Goal: Task Accomplishment & Management: Complete application form

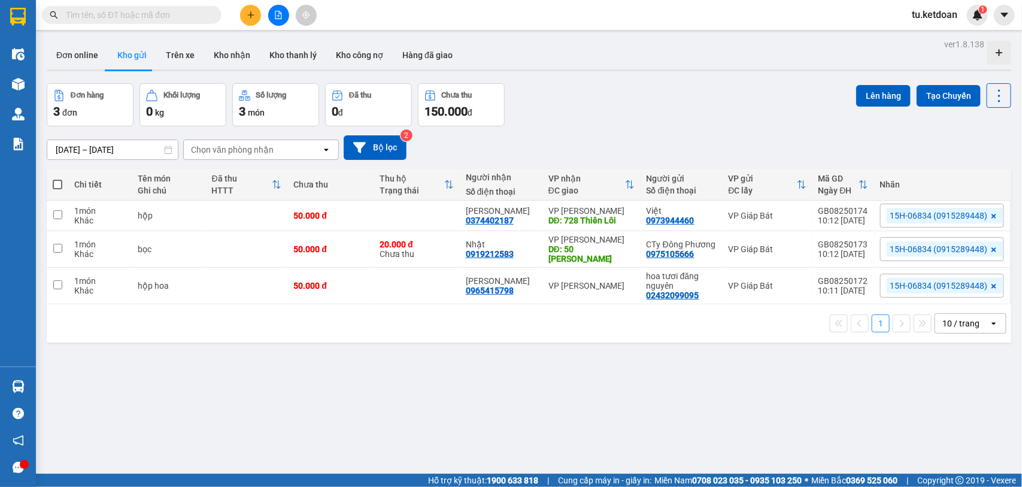
click at [637, 72] on div "ver 1.8.138 Đơn online Kho gửi Trên xe Kho nhận Kho thanh lý Kho công nợ Hàng đ…" at bounding box center [529, 279] width 974 height 487
click at [250, 15] on icon "plus" at bounding box center [250, 14] width 7 height 1
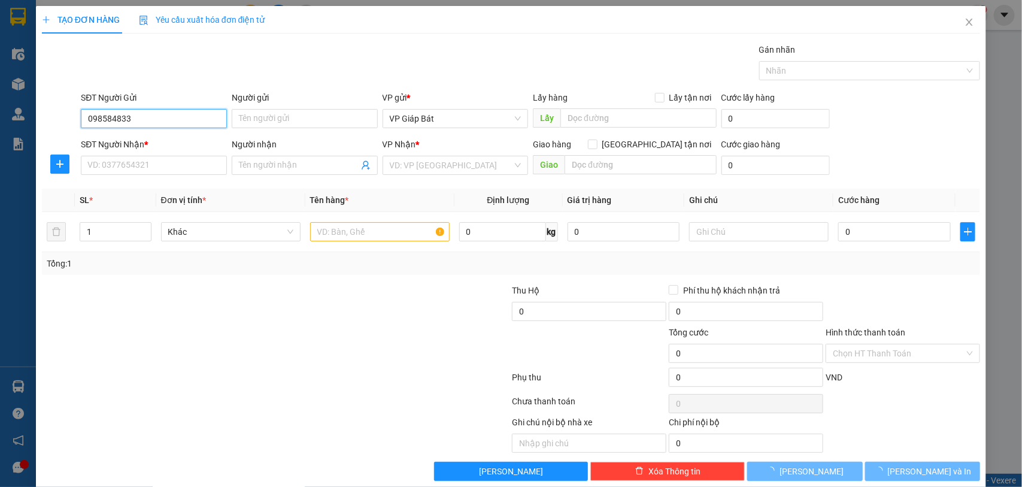
type input "0985848336"
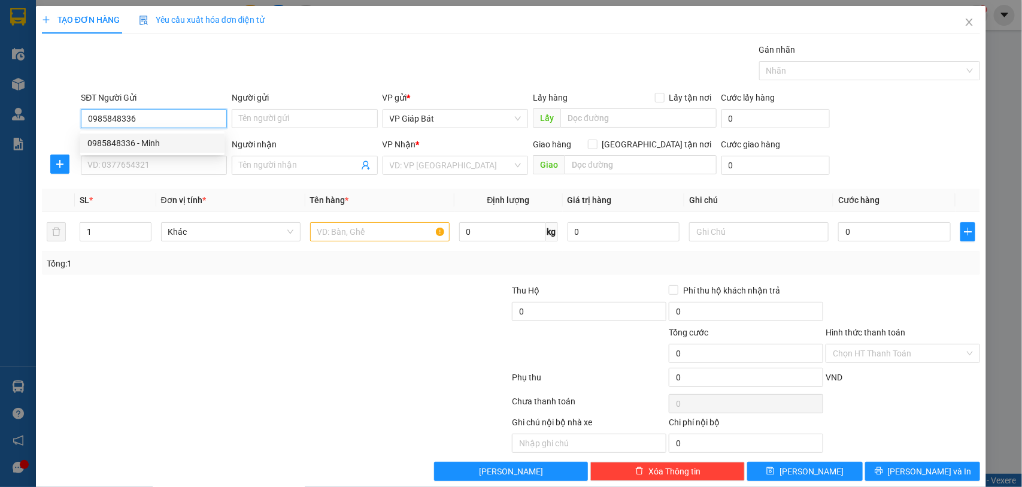
click at [154, 139] on div "0985848336 - Minh" at bounding box center [152, 142] width 130 height 13
type input "Minh"
type input "0985848336"
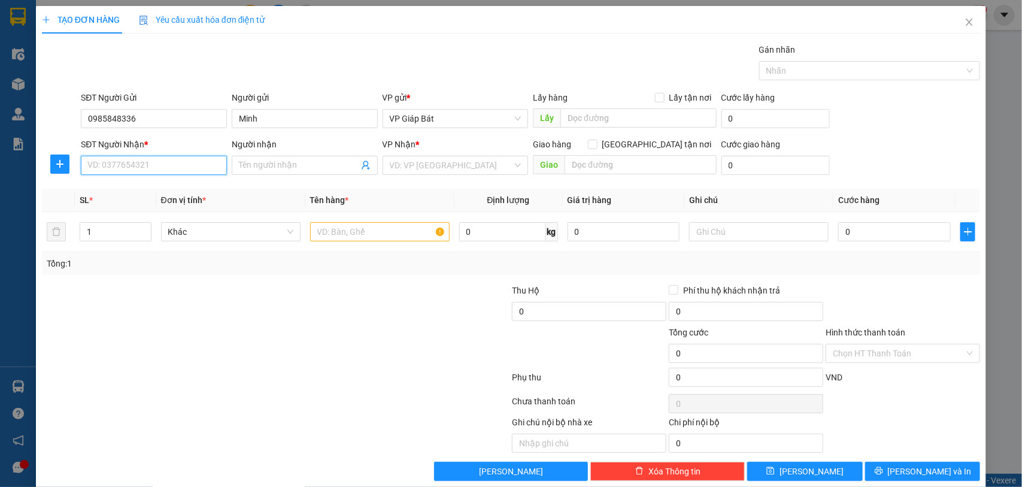
click at [145, 166] on input "SĐT Người Nhận *" at bounding box center [154, 165] width 146 height 19
click at [145, 183] on div "0906131366 - Chị Trình" at bounding box center [152, 189] width 130 height 13
type input "0906131366"
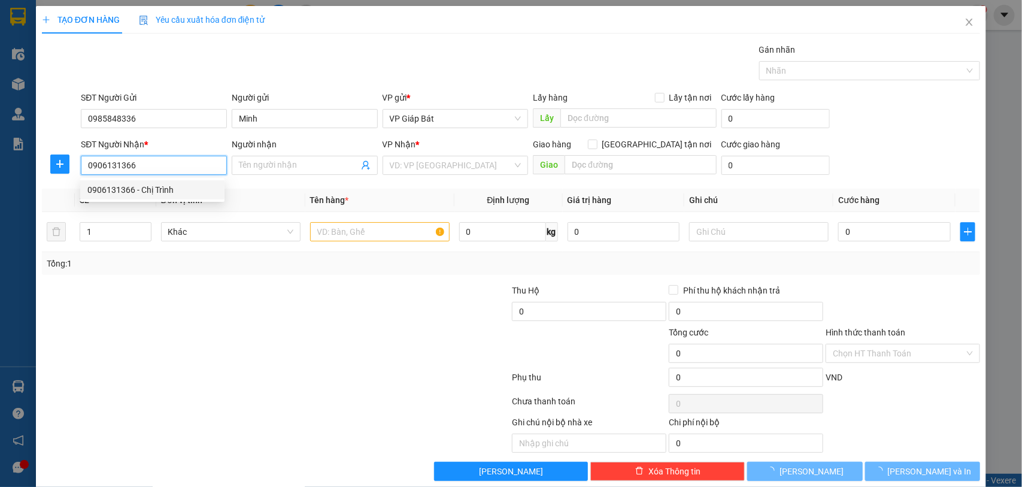
type input "Chị Trình"
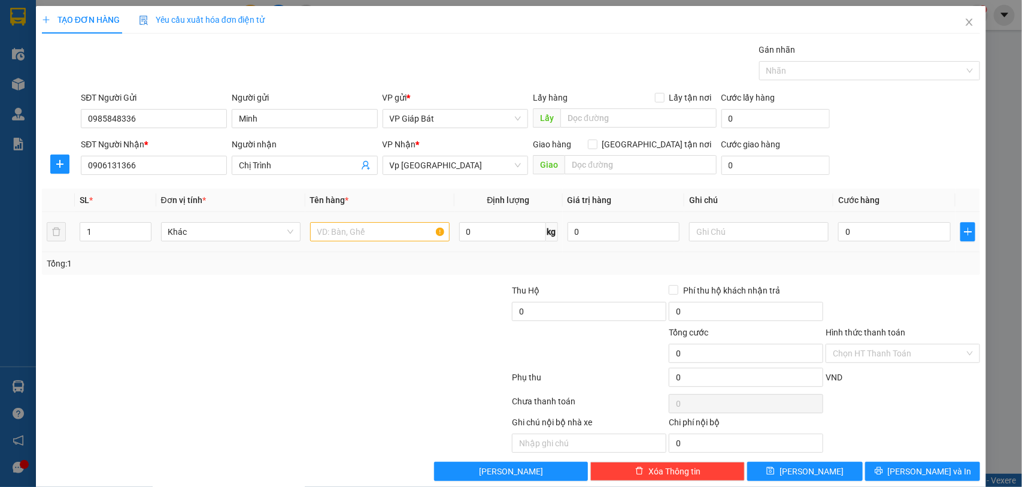
click at [369, 220] on div at bounding box center [379, 232] width 139 height 24
click at [371, 235] on input "text" at bounding box center [379, 231] width 139 height 19
type input "kiện"
click at [866, 235] on input "0" at bounding box center [894, 231] width 113 height 19
type input "5"
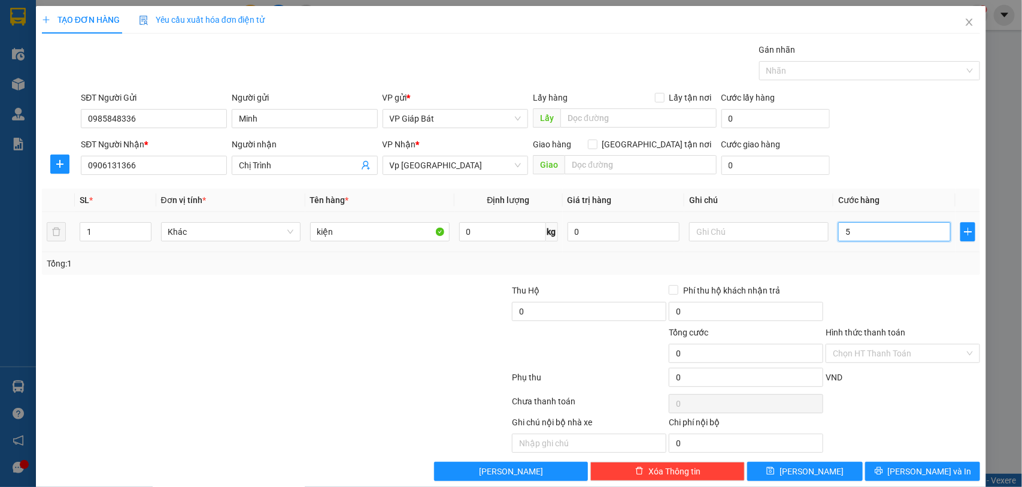
type input "5"
type input "50"
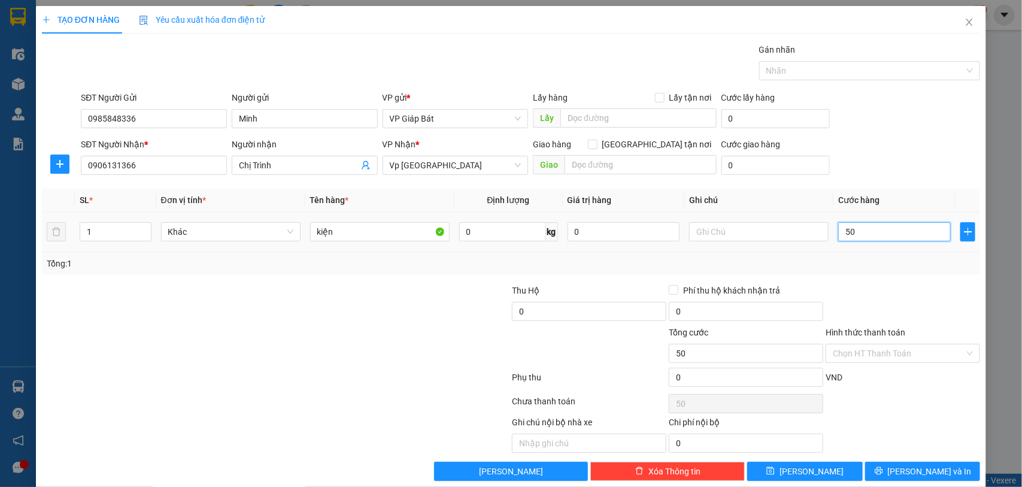
type input "500"
type input "5.000"
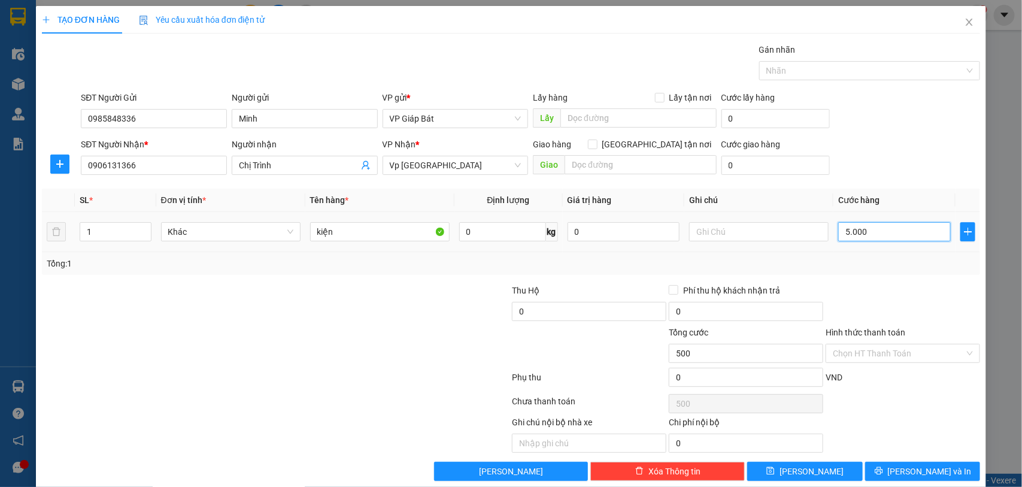
type input "5.000"
type input "50.000"
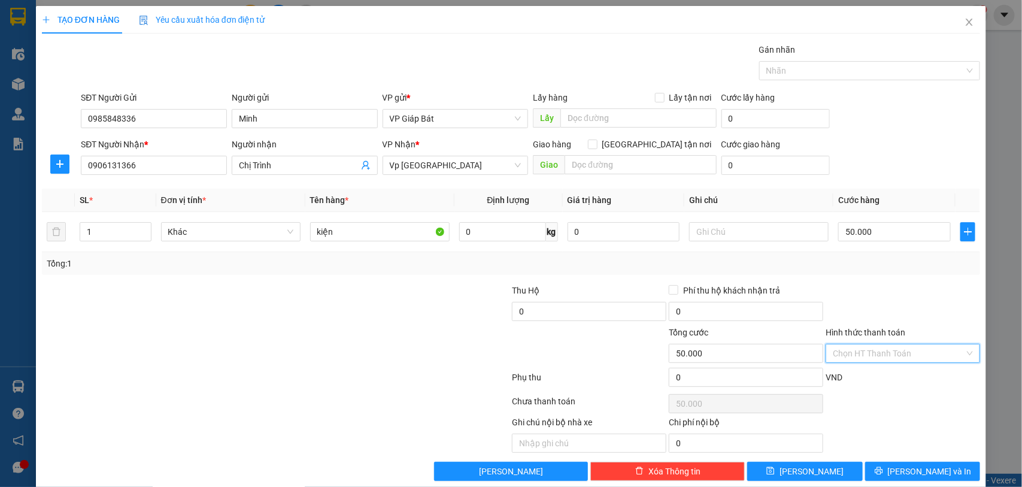
click at [860, 347] on input "Hình thức thanh toán" at bounding box center [899, 353] width 132 height 18
click at [858, 370] on div "Tại văn phòng" at bounding box center [892, 378] width 153 height 19
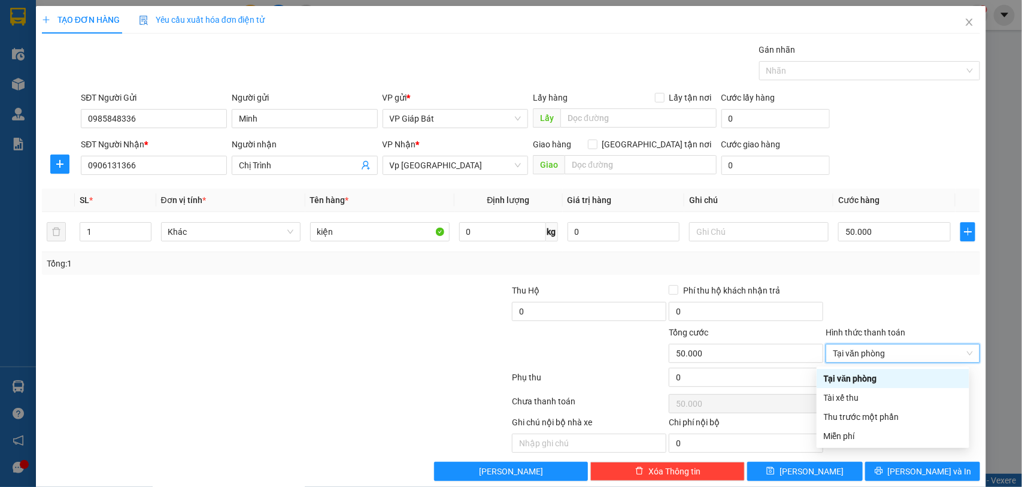
type input "0"
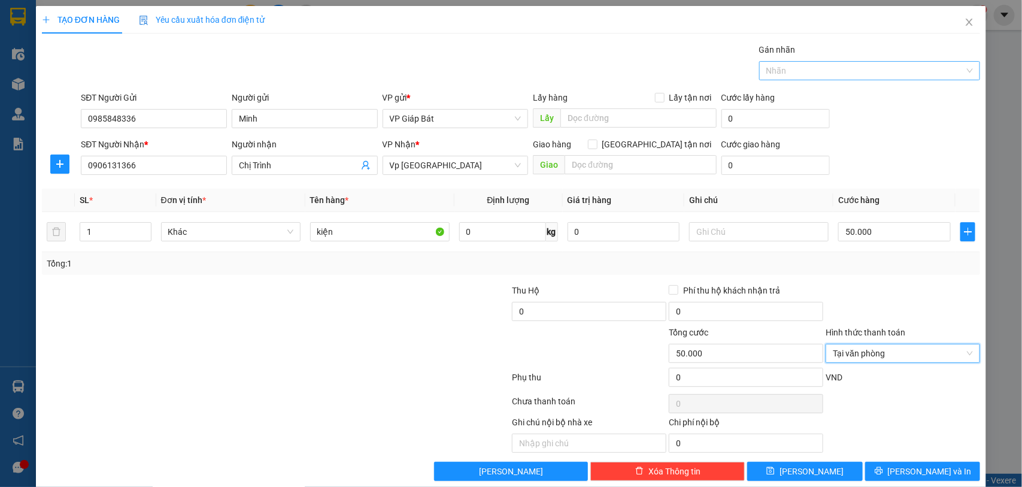
click at [849, 70] on div at bounding box center [863, 70] width 203 height 14
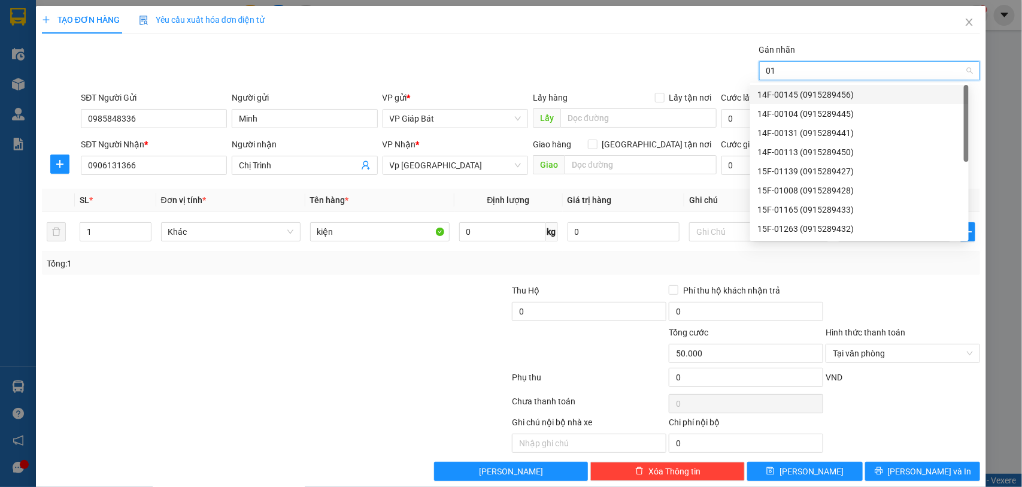
type input "012"
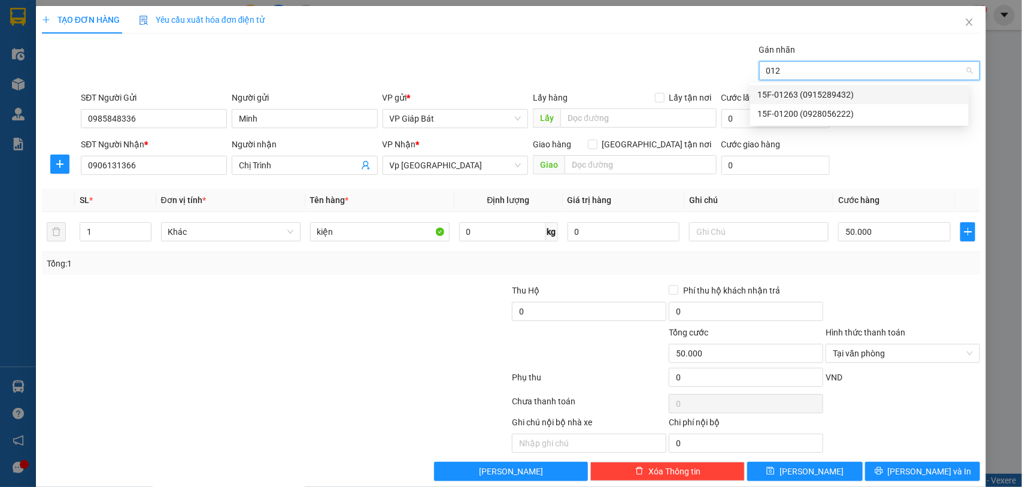
click at [832, 90] on div "15F-01263 (0915289432)" at bounding box center [859, 94] width 204 height 13
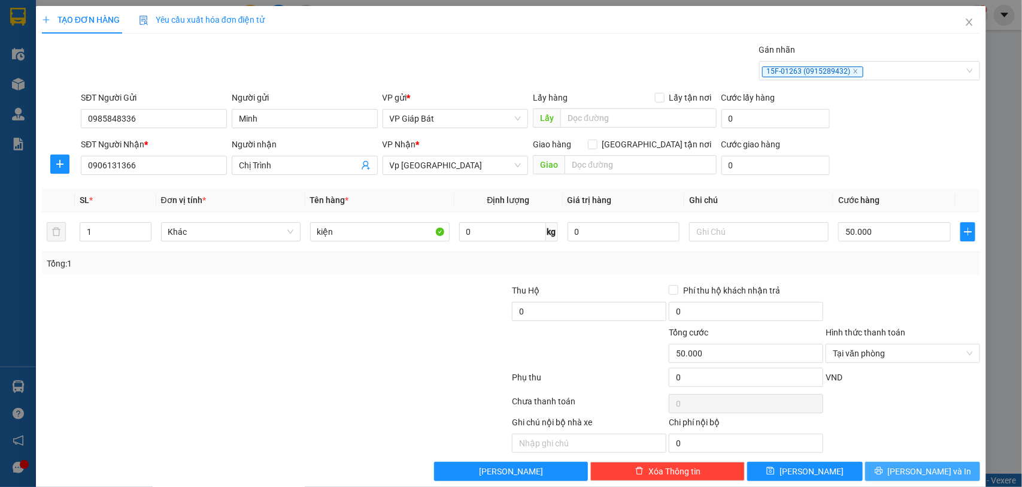
click at [900, 470] on button "[PERSON_NAME] và In" at bounding box center [922, 470] width 115 height 19
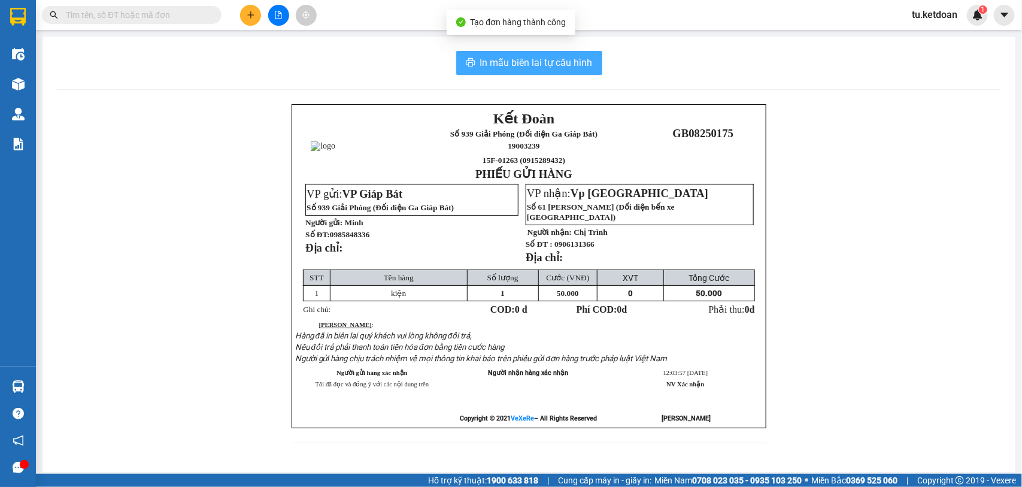
click at [517, 67] on span "In mẫu biên lai tự cấu hình" at bounding box center [536, 62] width 113 height 15
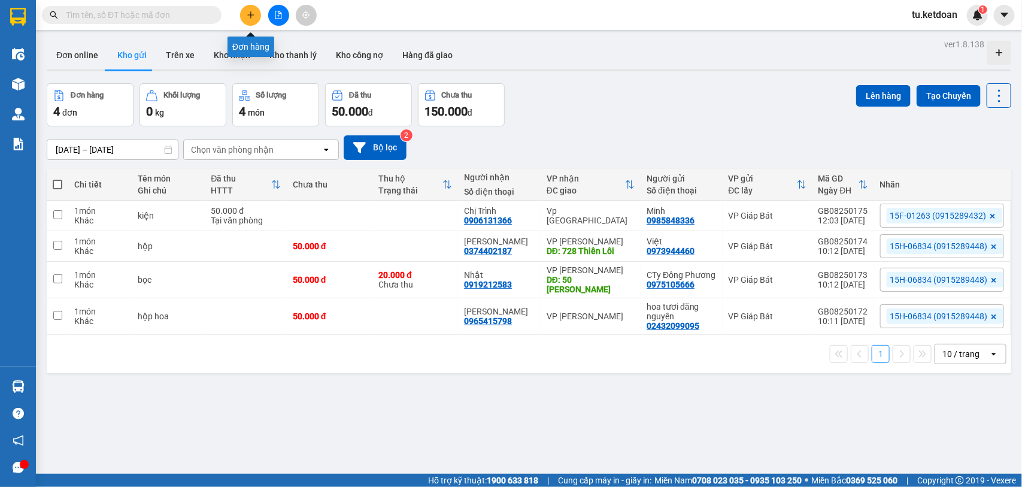
click at [252, 10] on button at bounding box center [250, 15] width 21 height 21
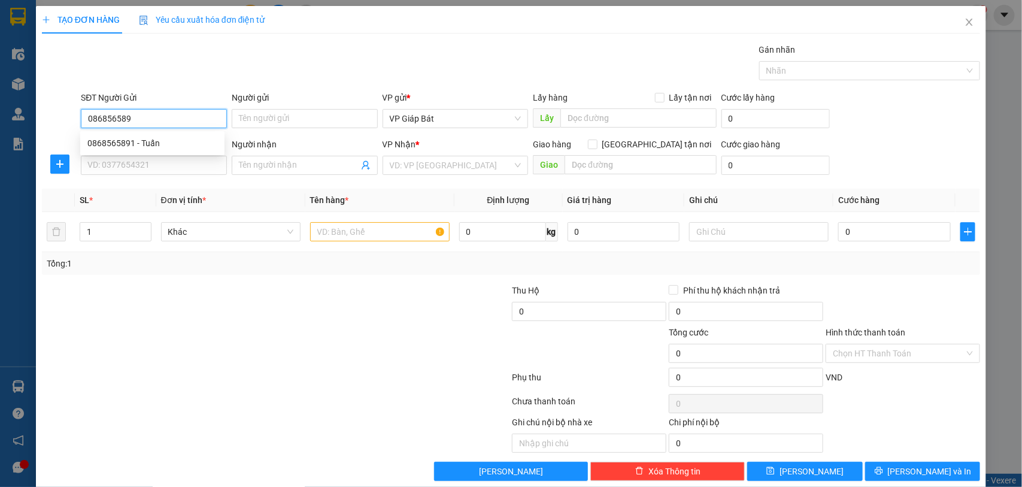
type input "0868565891"
click at [147, 145] on div "0868565891 - Tuấn" at bounding box center [152, 142] width 130 height 13
type input "Tuấn"
type input "0868565891"
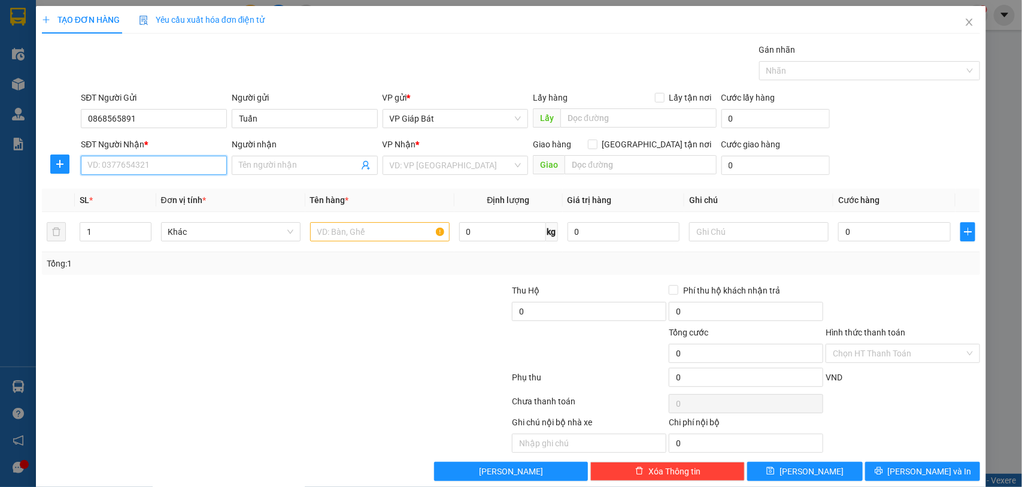
click at [144, 166] on input "SĐT Người Nhận *" at bounding box center [154, 165] width 146 height 19
click at [142, 184] on div "0377315994 - khách" at bounding box center [152, 189] width 130 height 13
type input "0377315994"
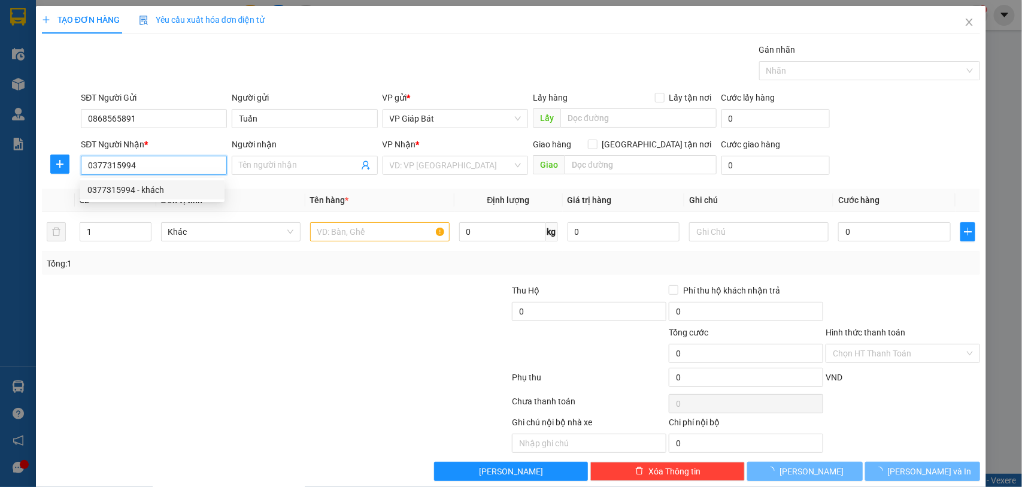
type input "khách"
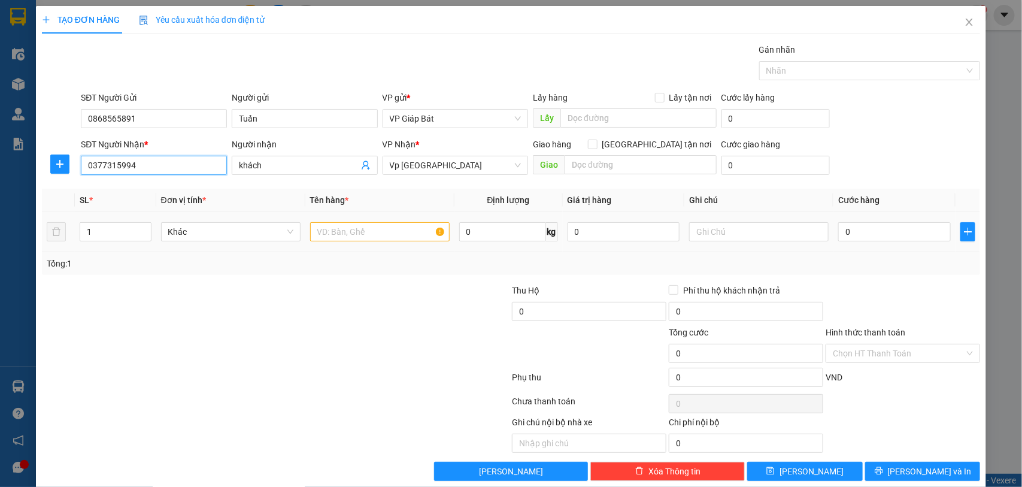
type input "0377315994"
click at [384, 234] on input "text" at bounding box center [379, 231] width 139 height 19
type input "bọc"
click at [840, 228] on input "0" at bounding box center [894, 231] width 113 height 19
type input "5"
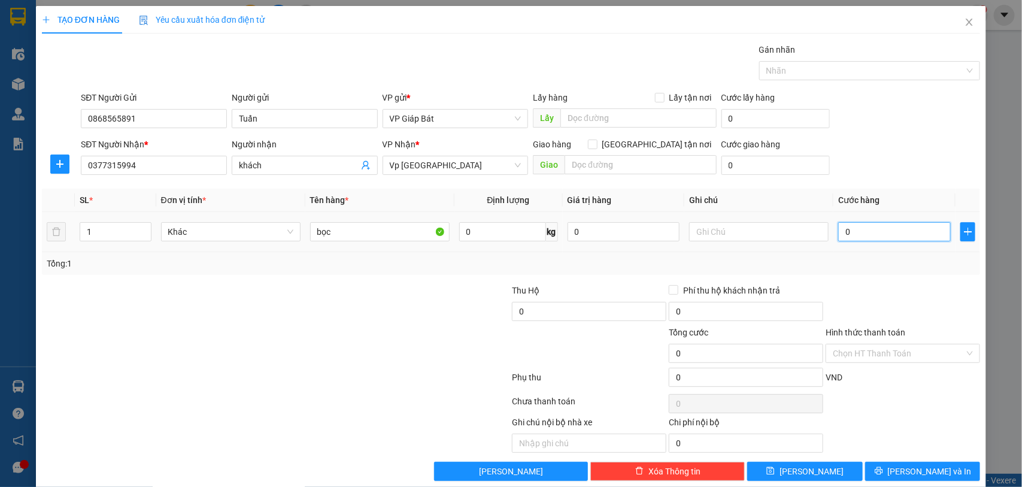
type input "5"
type input "50"
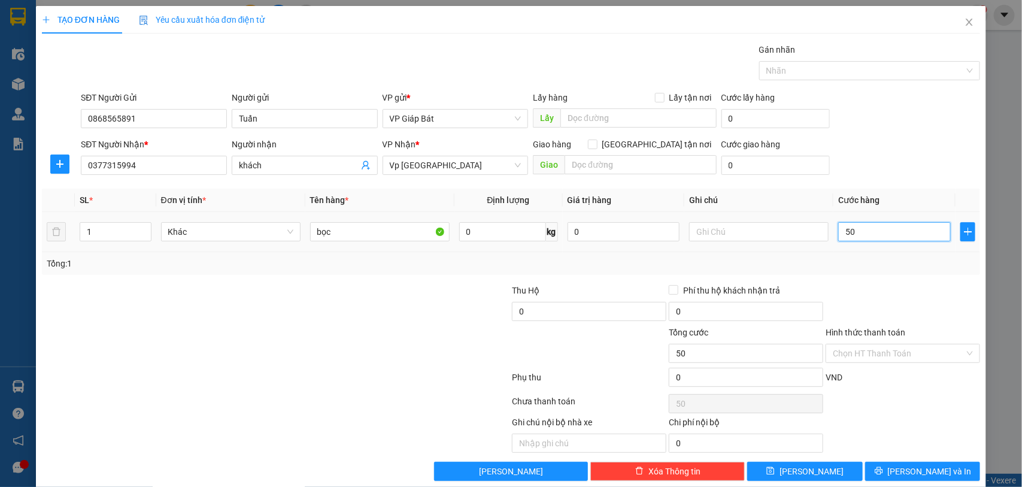
type input "500"
type input "5.000"
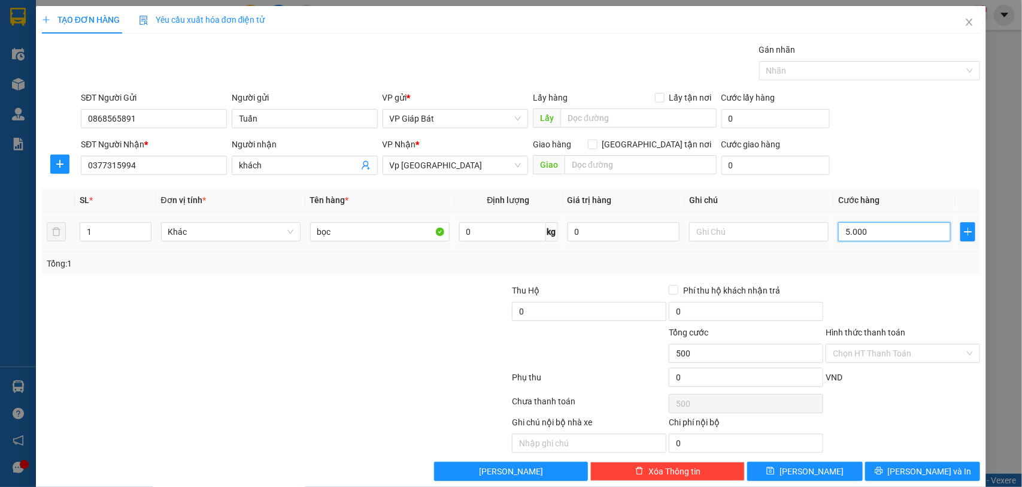
type input "5.000"
type input "50.000"
click at [822, 67] on div at bounding box center [863, 70] width 203 height 14
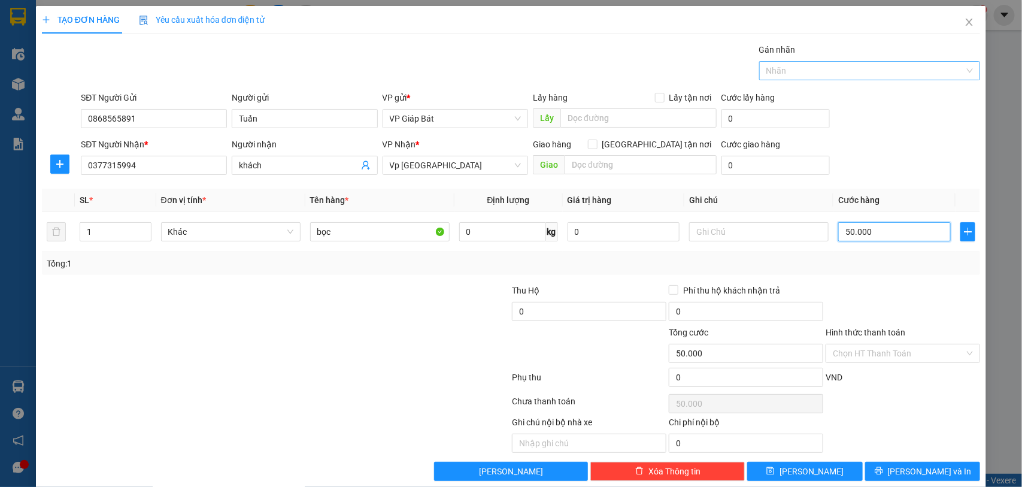
type input "50.000"
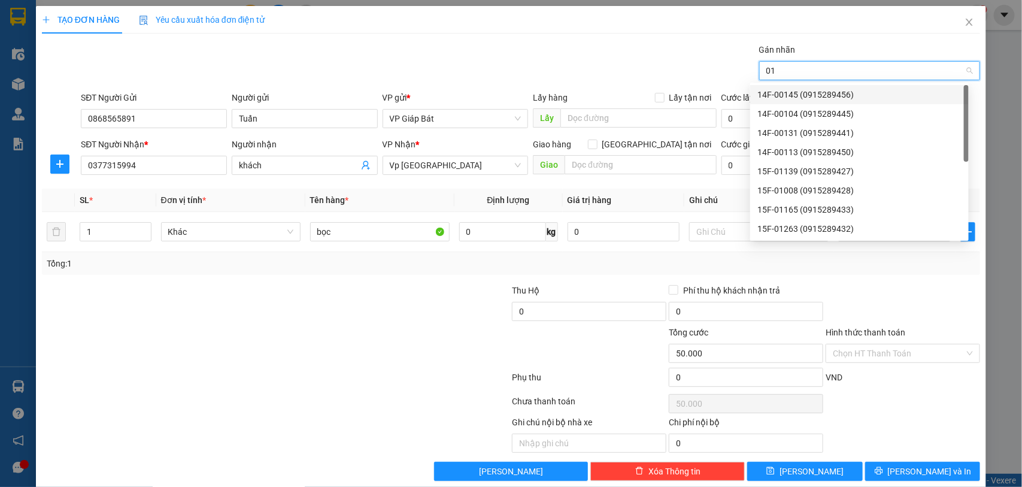
type input "012"
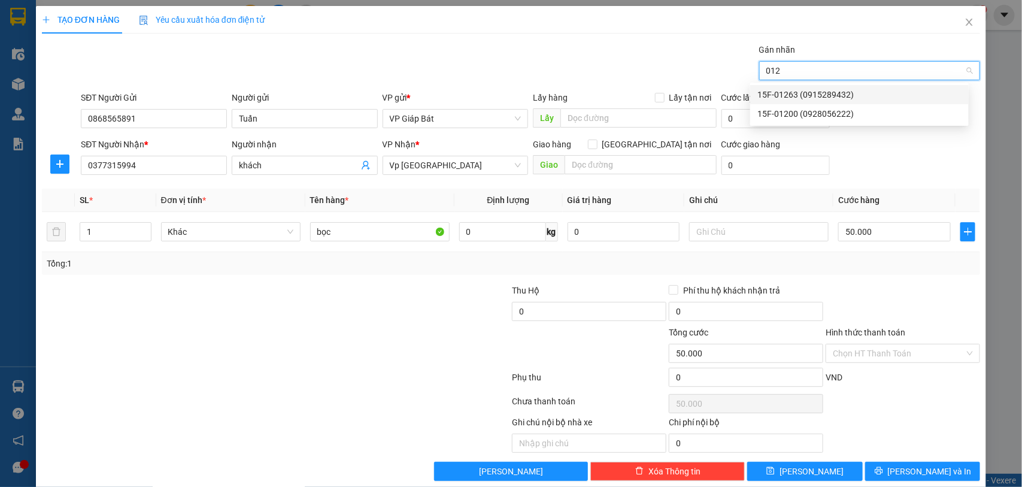
click at [809, 93] on div "15F-01263 (0915289432)" at bounding box center [859, 94] width 204 height 13
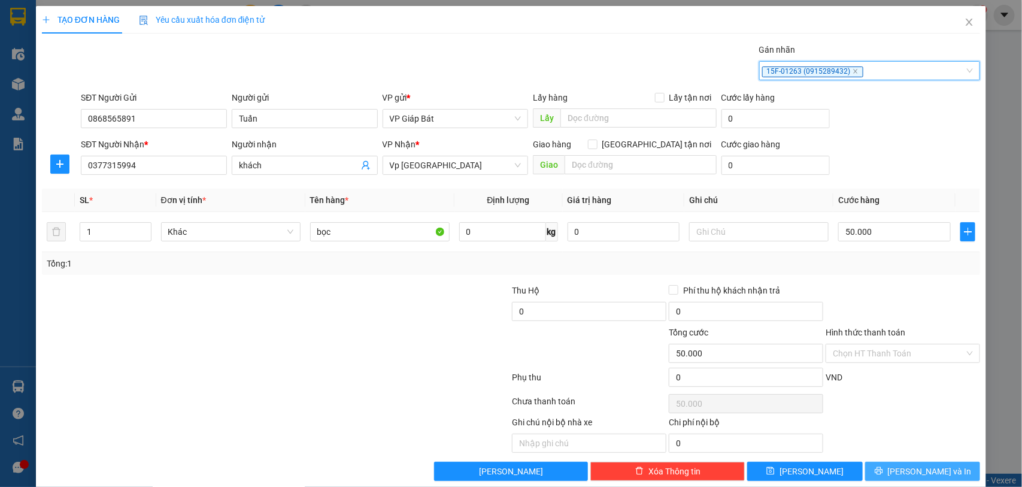
drag, startPoint x: 905, startPoint y: 472, endPoint x: 728, endPoint y: 393, distance: 193.4
click at [905, 473] on span "[PERSON_NAME] và In" at bounding box center [930, 470] width 84 height 13
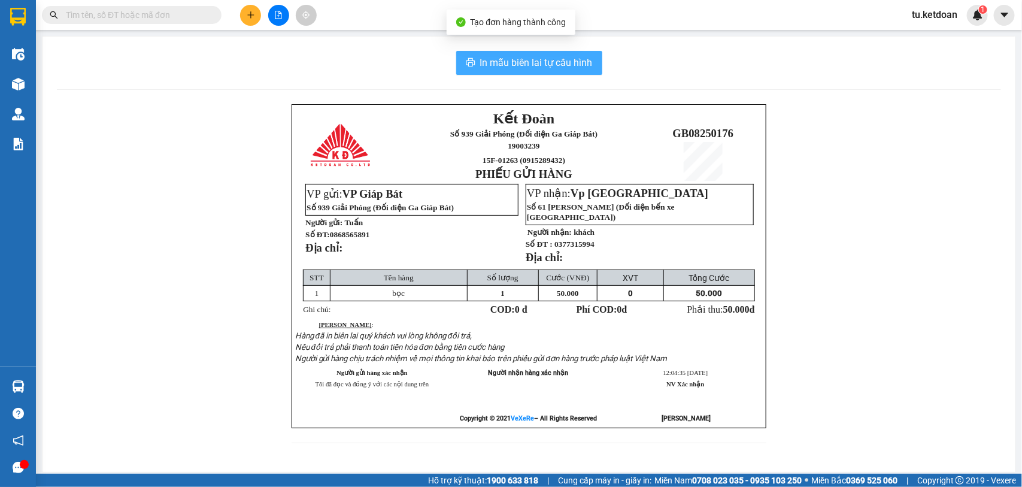
click at [490, 57] on span "In mẫu biên lai tự cấu hình" at bounding box center [536, 62] width 113 height 15
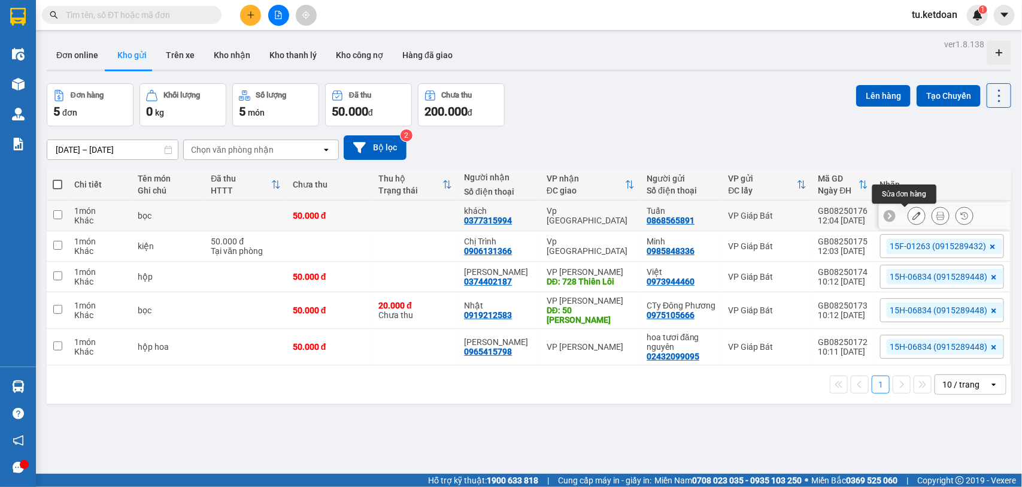
click at [912, 212] on icon at bounding box center [916, 215] width 8 height 8
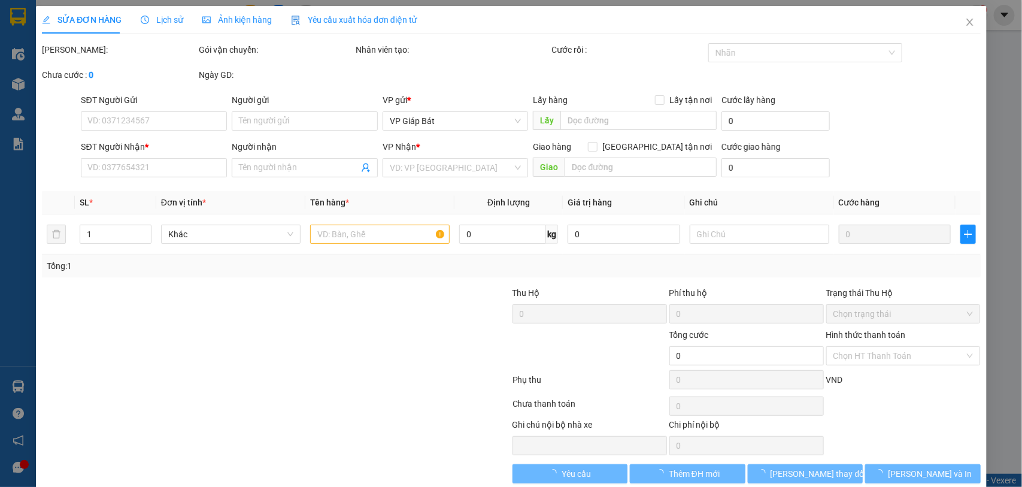
type input "0868565891"
type input "Tuấn"
type input "0377315994"
type input "khách"
type input "50.000"
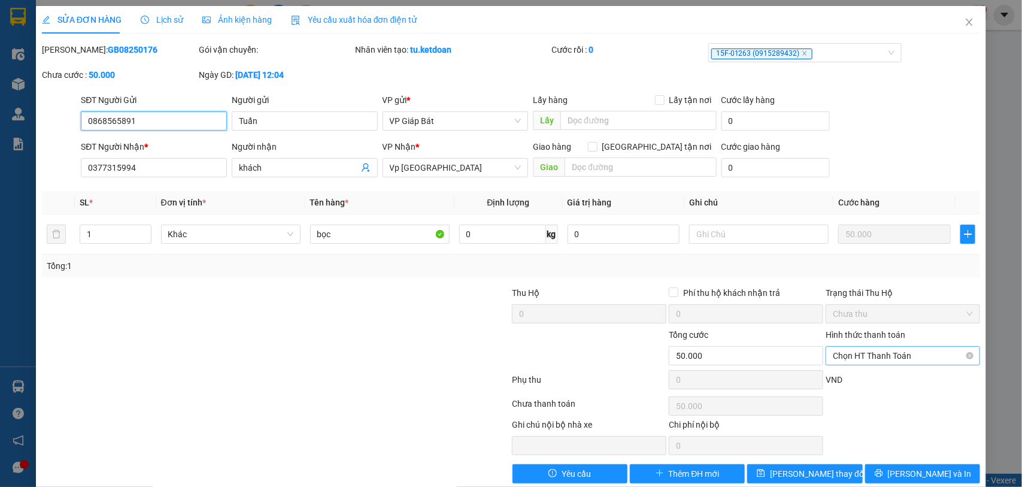
click at [892, 351] on span "Chọn HT Thanh Toán" at bounding box center [903, 356] width 140 height 18
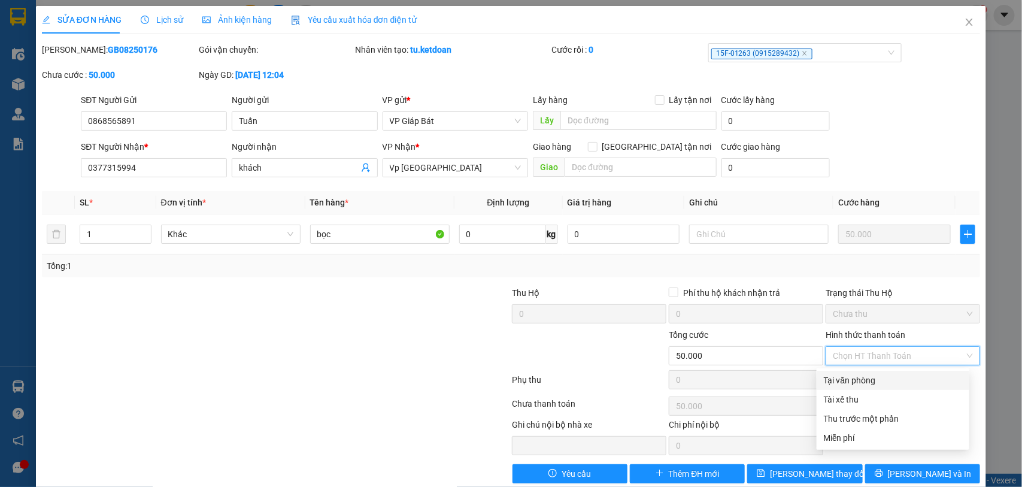
click at [874, 378] on div "Tại văn phòng" at bounding box center [893, 379] width 138 height 13
type input "0"
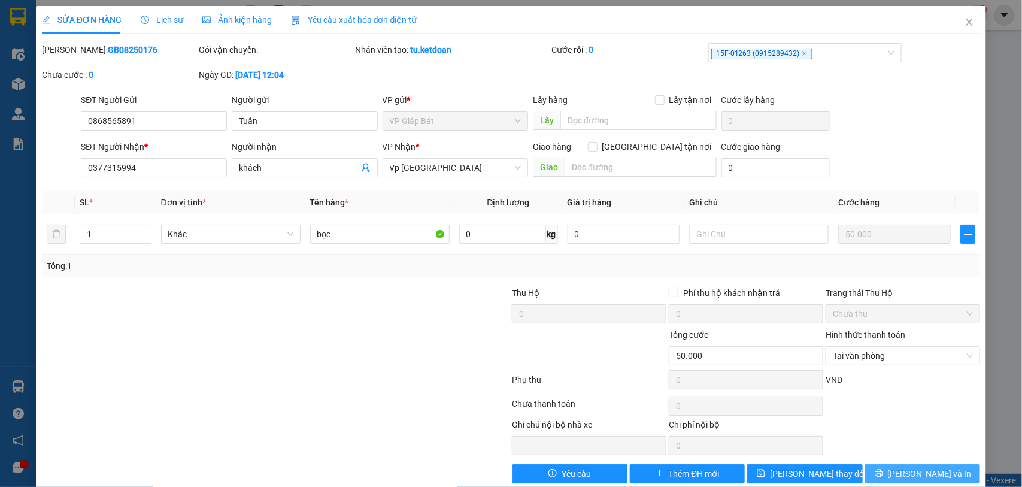
click at [919, 475] on span "[PERSON_NAME] và In" at bounding box center [930, 473] width 84 height 13
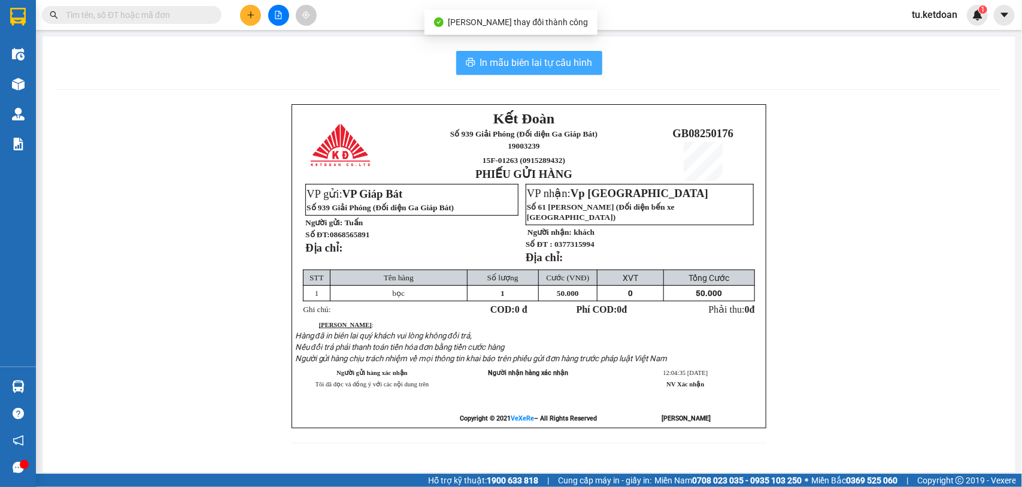
click at [551, 66] on span "In mẫu biên lai tự cấu hình" at bounding box center [536, 62] width 113 height 15
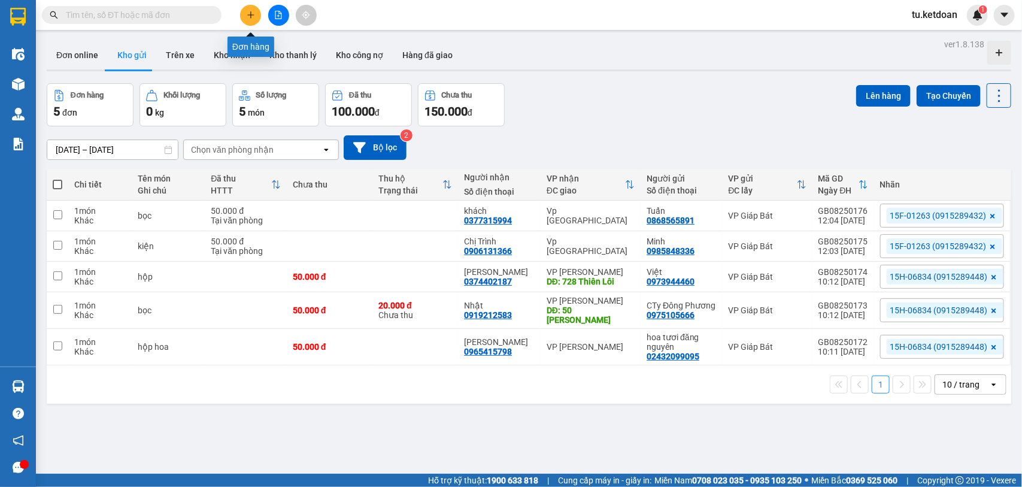
click at [243, 16] on button at bounding box center [250, 15] width 21 height 21
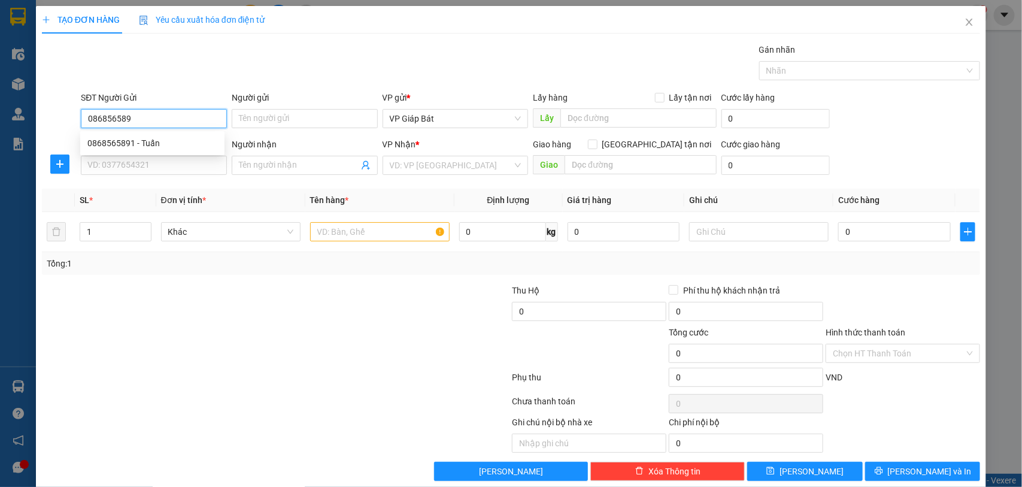
type input "0868565891"
click at [145, 139] on div "0868565891 - Tuấn" at bounding box center [152, 142] width 130 height 13
type input "Tuấn"
type input "0868565891"
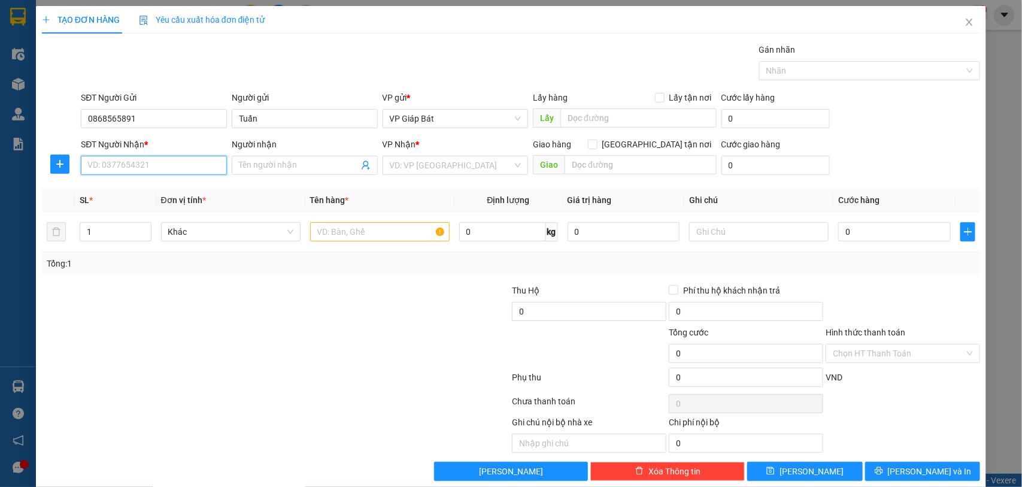
click at [162, 169] on input "SĐT Người Nhận *" at bounding box center [154, 165] width 146 height 19
click at [144, 186] on div "0368086113 - Lâm" at bounding box center [152, 189] width 130 height 13
type input "0368086113"
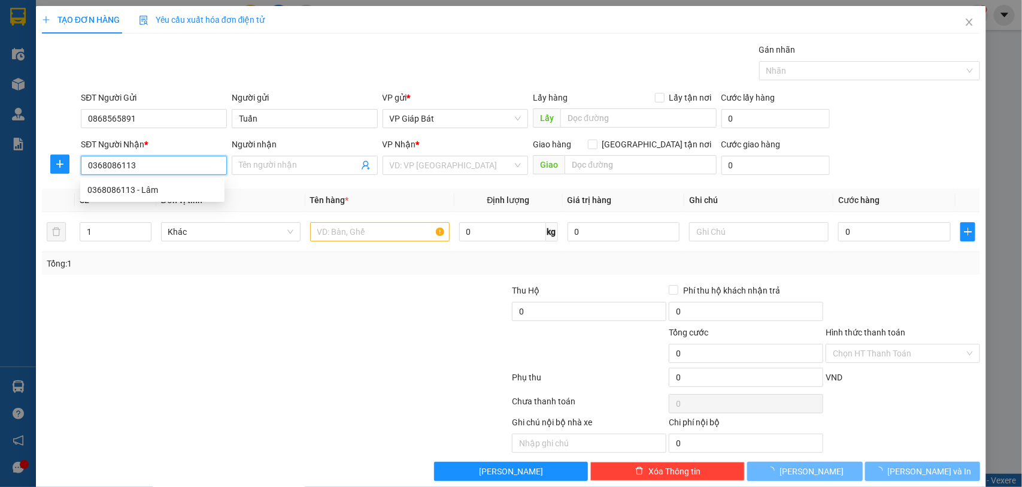
type input "Lâm"
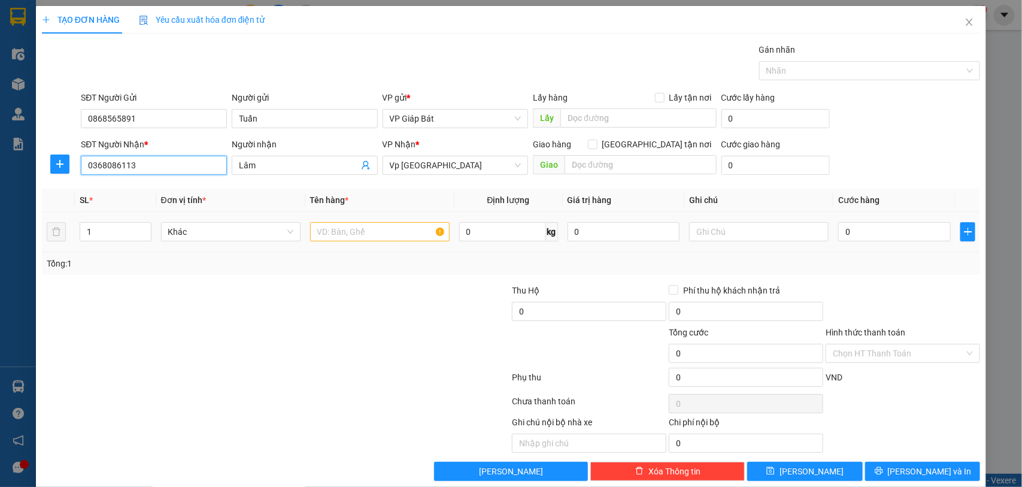
type input "0368086113"
click at [363, 232] on input "text" at bounding box center [379, 231] width 139 height 19
type input "kiện"
click at [850, 235] on input "0" at bounding box center [894, 231] width 113 height 19
type input "5"
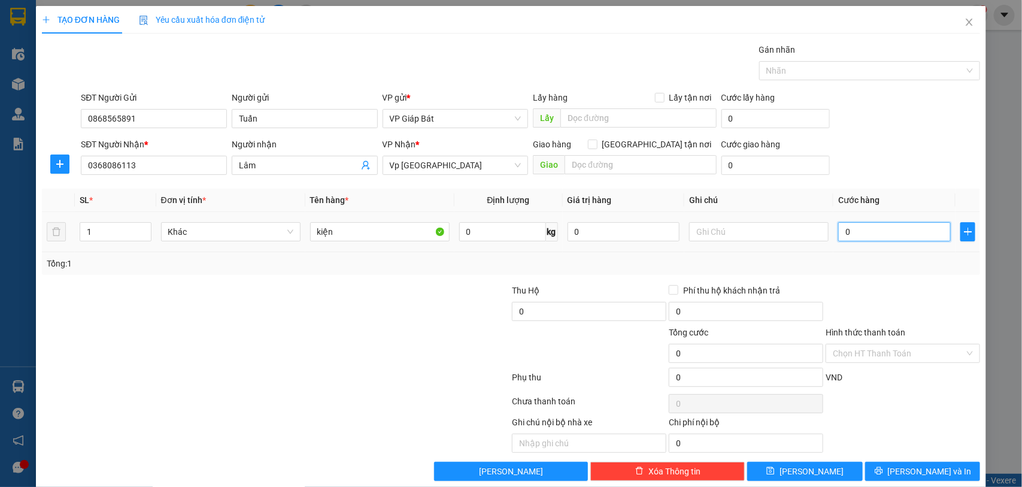
type input "5"
type input "50"
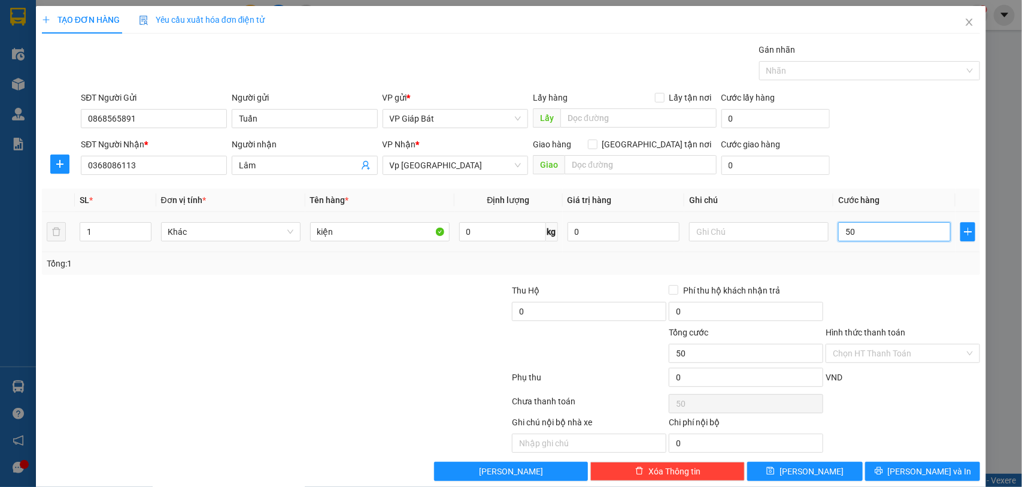
type input "500"
type input "5.000"
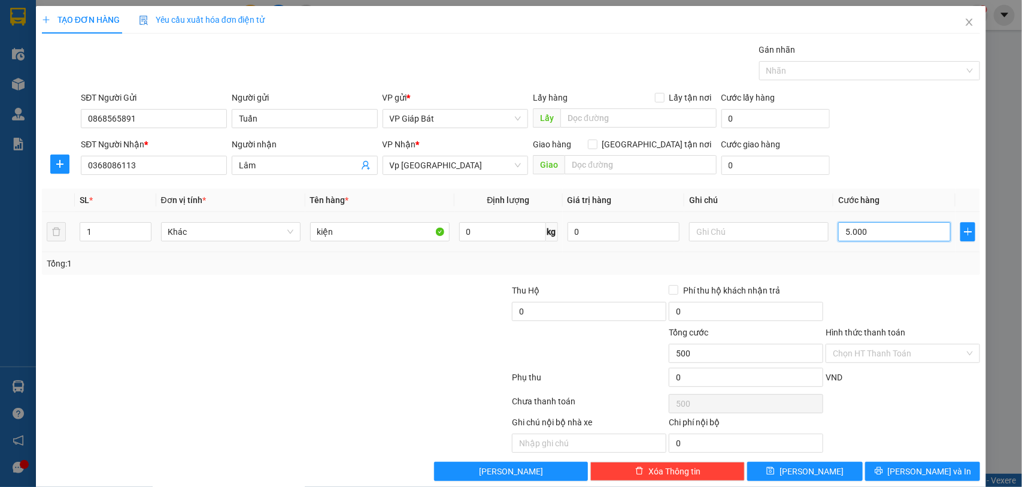
type input "5.000"
type input "50.000"
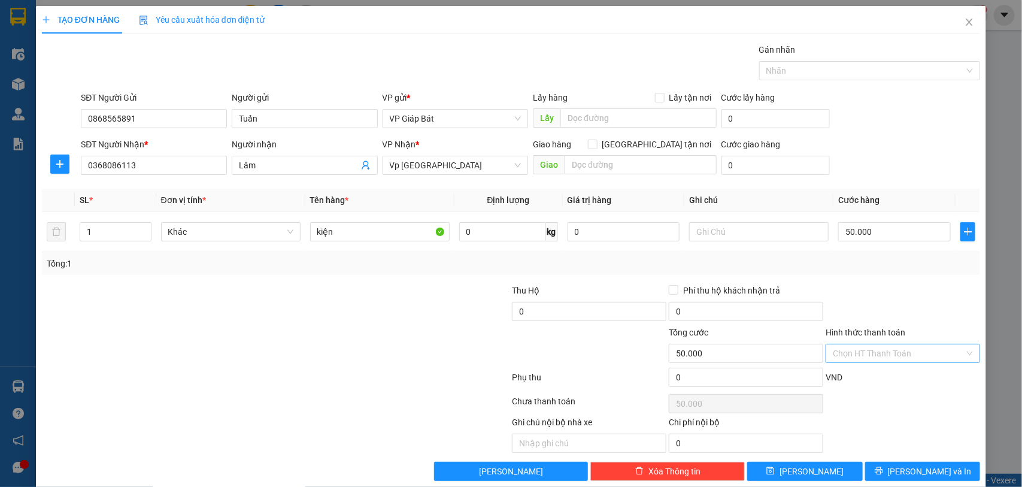
click at [875, 357] on input "Hình thức thanh toán" at bounding box center [899, 353] width 132 height 18
click at [867, 372] on div "Tại văn phòng" at bounding box center [893, 378] width 138 height 13
type input "0"
click at [596, 172] on input "text" at bounding box center [640, 164] width 152 height 19
click at [873, 71] on div at bounding box center [863, 70] width 203 height 14
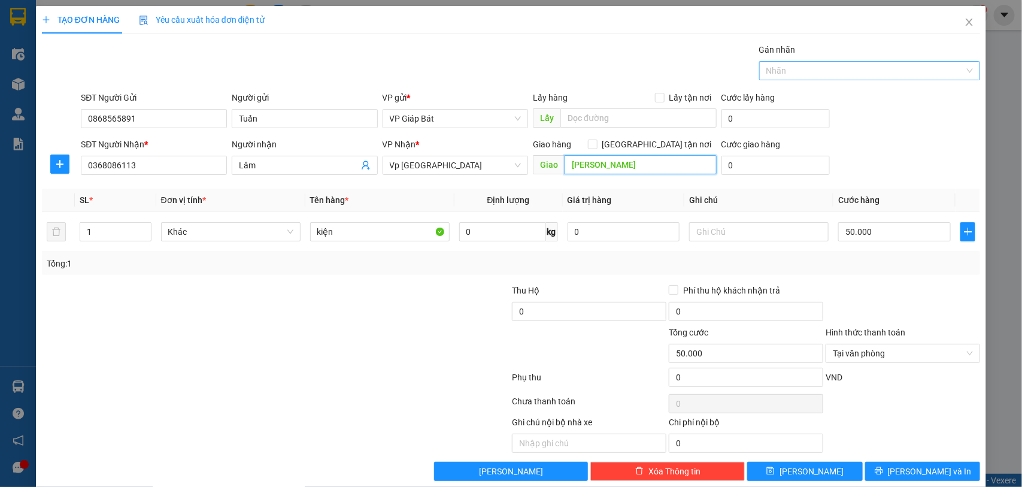
type input "[PERSON_NAME]"
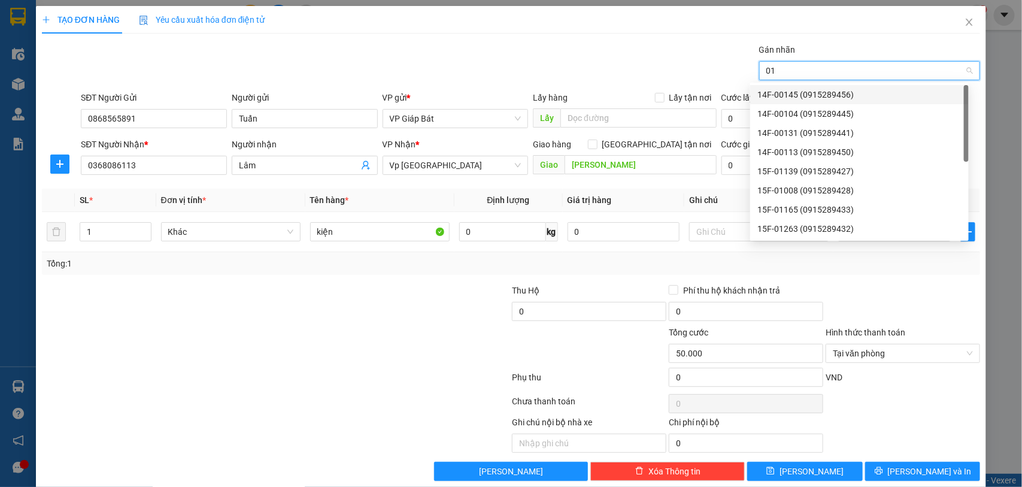
type input "012"
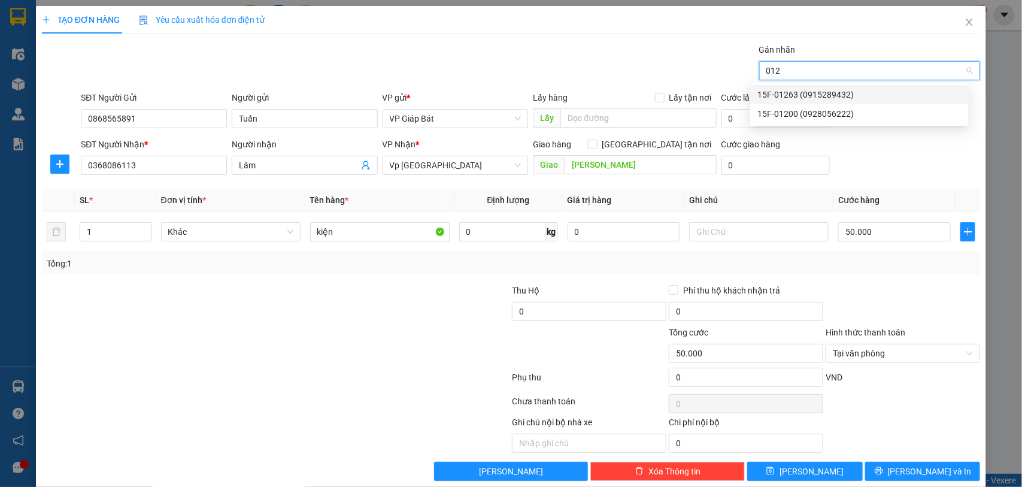
click at [874, 95] on div "15F-01263 (0915289432)" at bounding box center [859, 94] width 204 height 13
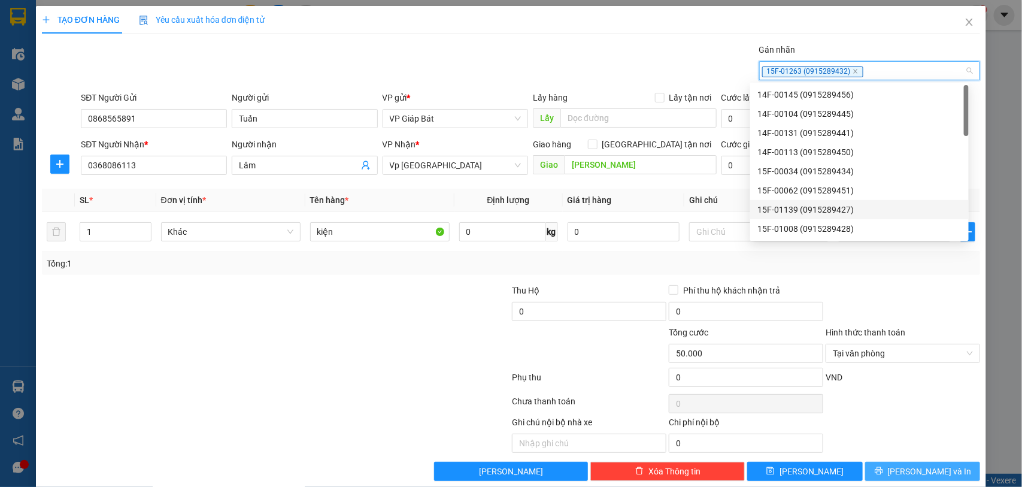
click at [928, 465] on button "[PERSON_NAME] và In" at bounding box center [922, 470] width 115 height 19
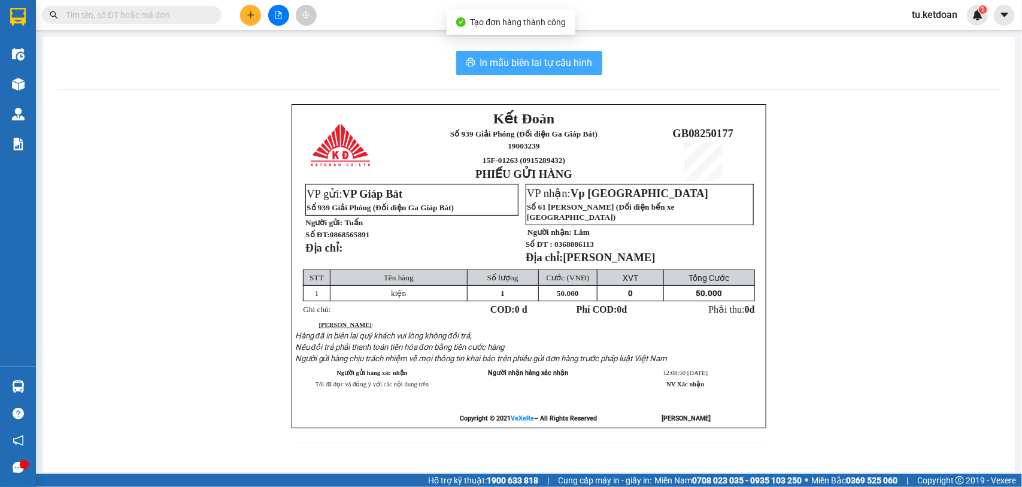
click at [540, 63] on span "In mẫu biên lai tự cấu hình" at bounding box center [536, 62] width 113 height 15
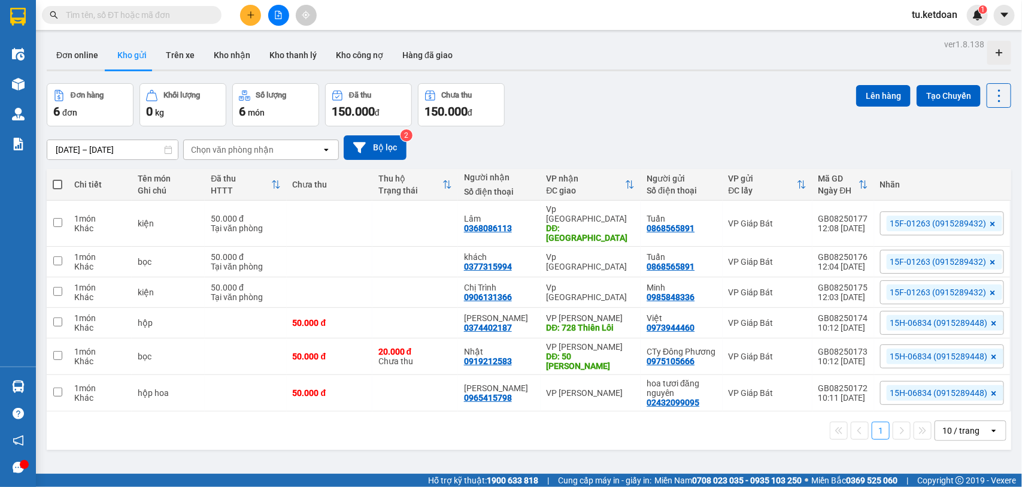
click at [163, 16] on input "text" at bounding box center [136, 14] width 141 height 13
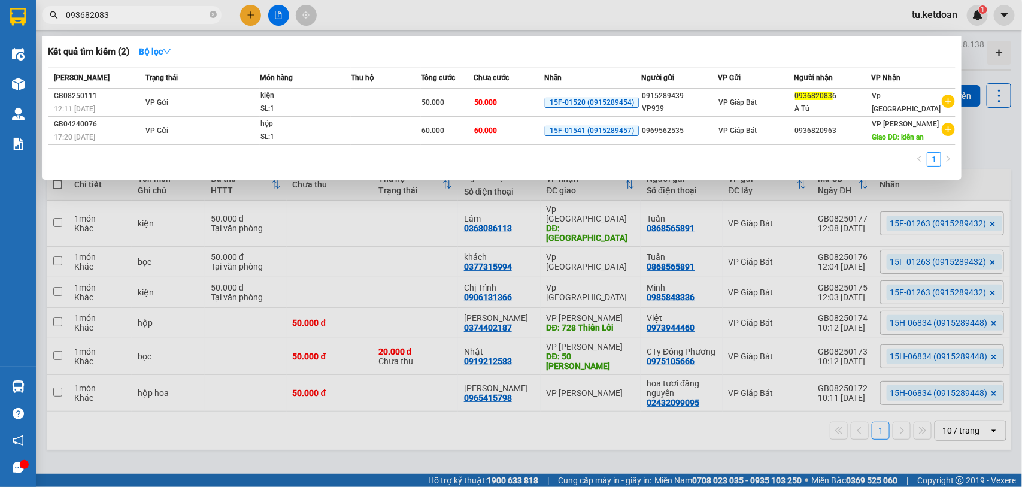
type input "0936820836"
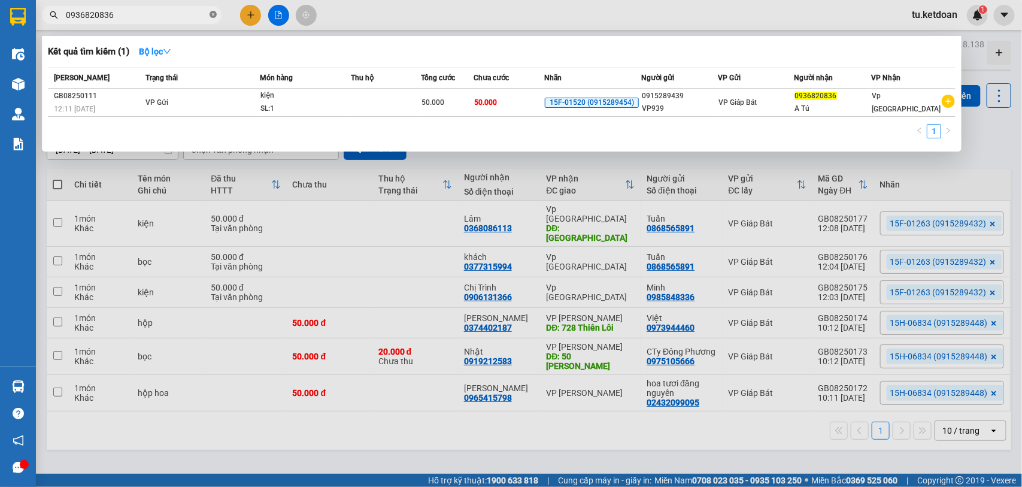
click at [209, 15] on icon "close-circle" at bounding box center [212, 14] width 7 height 7
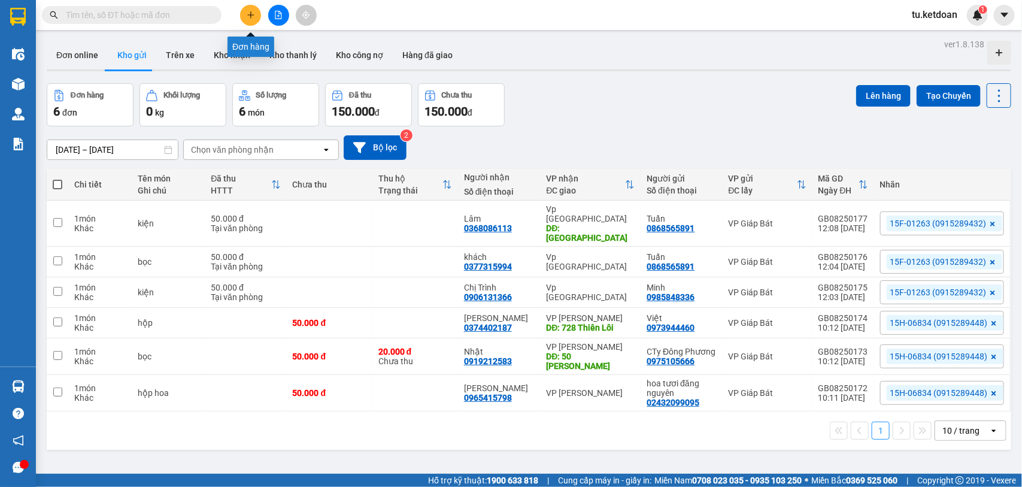
click at [252, 15] on icon "plus" at bounding box center [250, 14] width 7 height 1
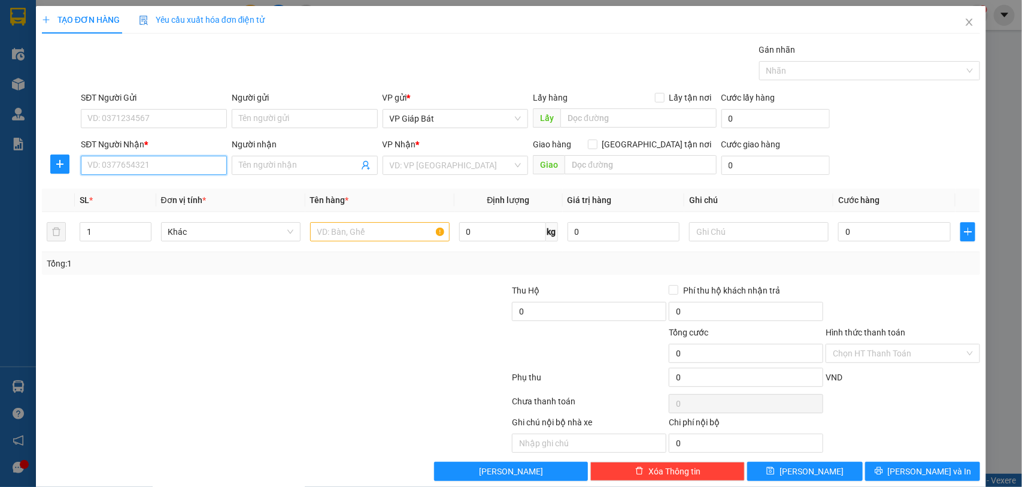
click at [160, 163] on input "SĐT Người Nhận *" at bounding box center [154, 165] width 146 height 19
type input "0936820836"
click at [148, 189] on div "0936820836 - A Tú" at bounding box center [152, 189] width 130 height 13
type input "A Tú"
type input "0936820836"
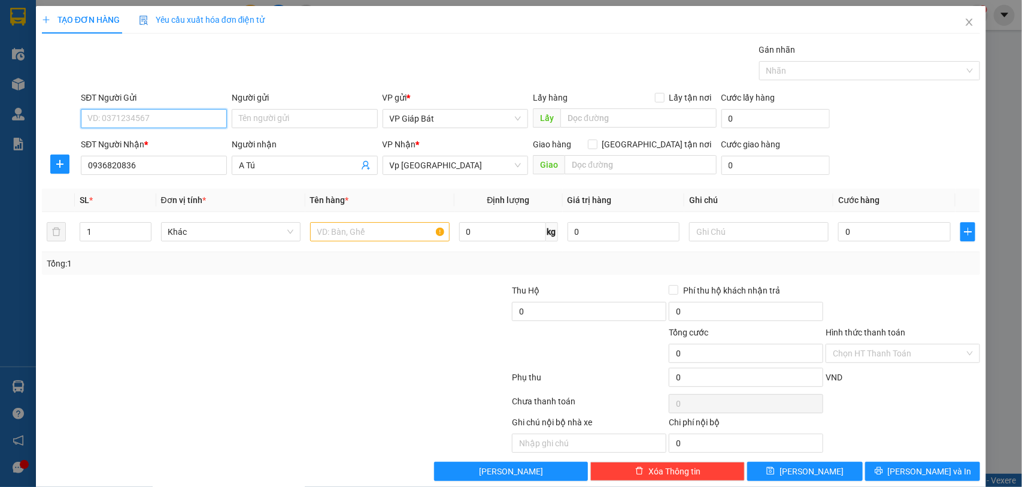
click at [174, 116] on input "SĐT Người Gửi" at bounding box center [154, 118] width 146 height 19
click at [162, 135] on div "0915289439 - VP939" at bounding box center [152, 142] width 144 height 19
type input "0915289439"
type input "VP939"
click at [360, 237] on input "text" at bounding box center [379, 231] width 139 height 19
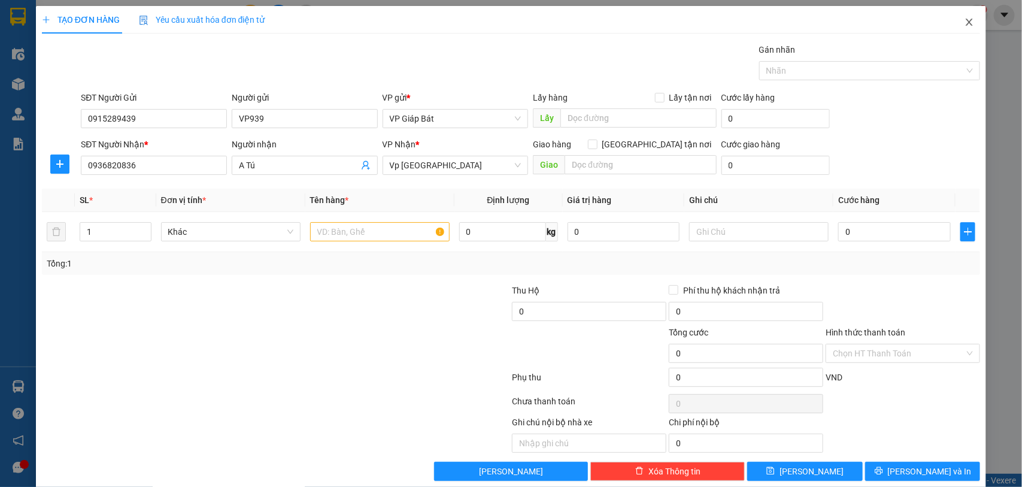
click at [964, 25] on icon "close" at bounding box center [969, 22] width 10 height 10
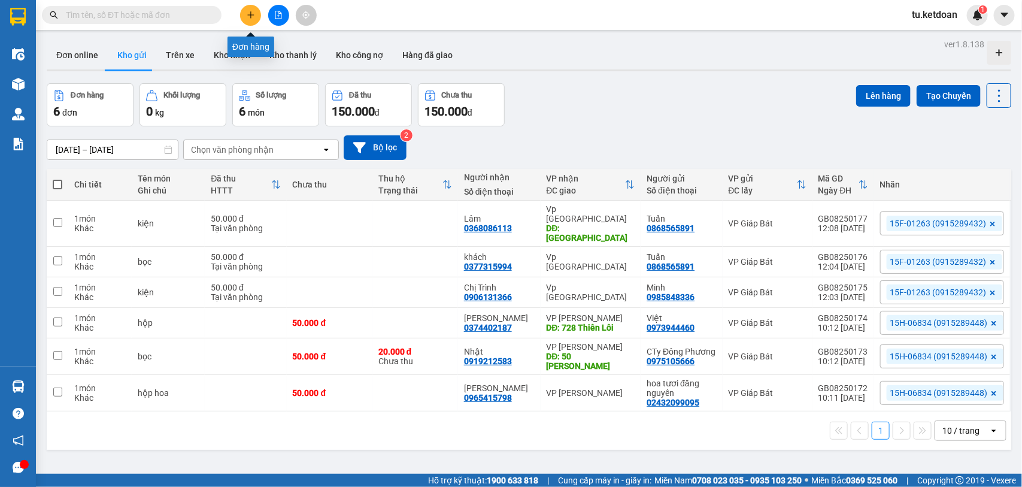
click at [250, 16] on icon "plus" at bounding box center [250, 14] width 1 height 7
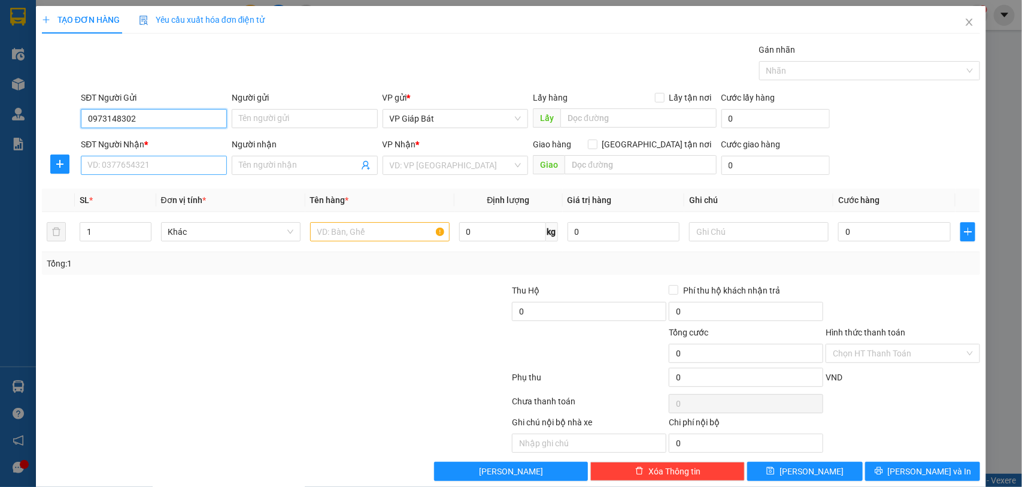
type input "0973148302"
click at [175, 169] on input "SĐT Người Nhận *" at bounding box center [154, 165] width 146 height 19
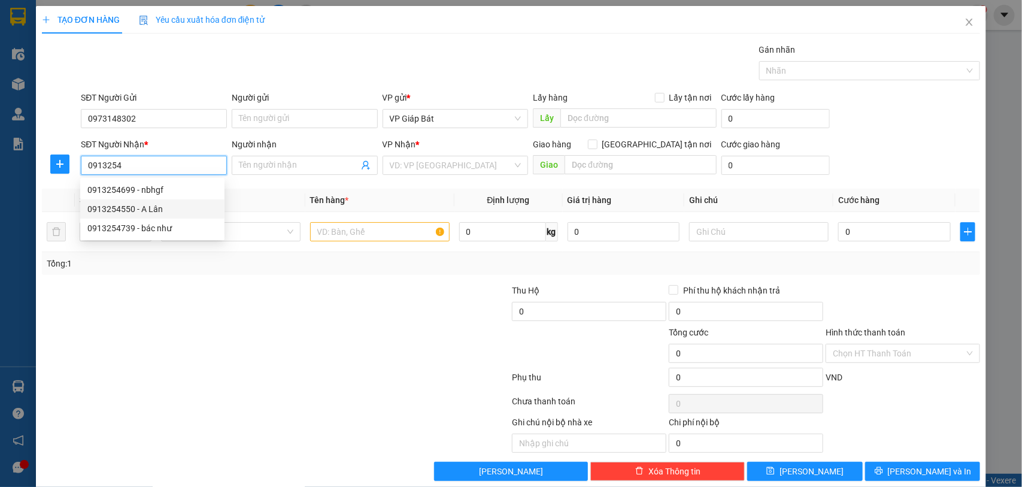
click at [163, 203] on div "0913254550 - A Lân" at bounding box center [152, 208] width 130 height 13
type input "0913254550"
type input "A Lân"
type input "0913254550"
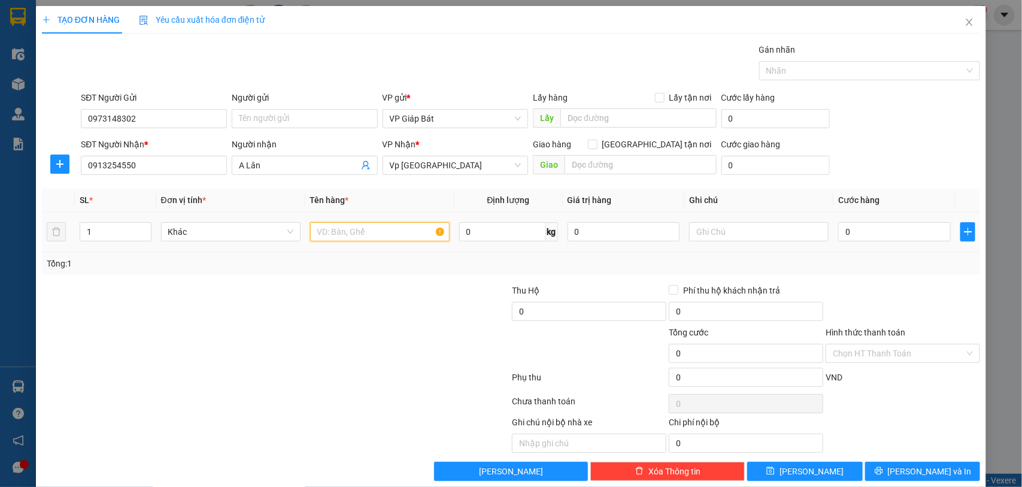
click at [368, 232] on input "text" at bounding box center [379, 231] width 139 height 19
type input "B"
type input "bọc nilon"
click at [845, 228] on input "0" at bounding box center [894, 231] width 113 height 19
type input "5"
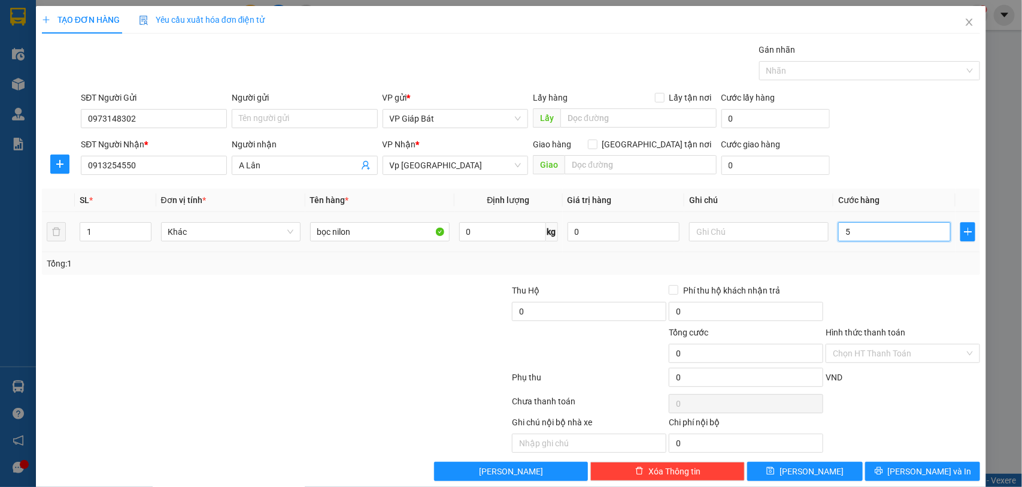
type input "5"
type input "50"
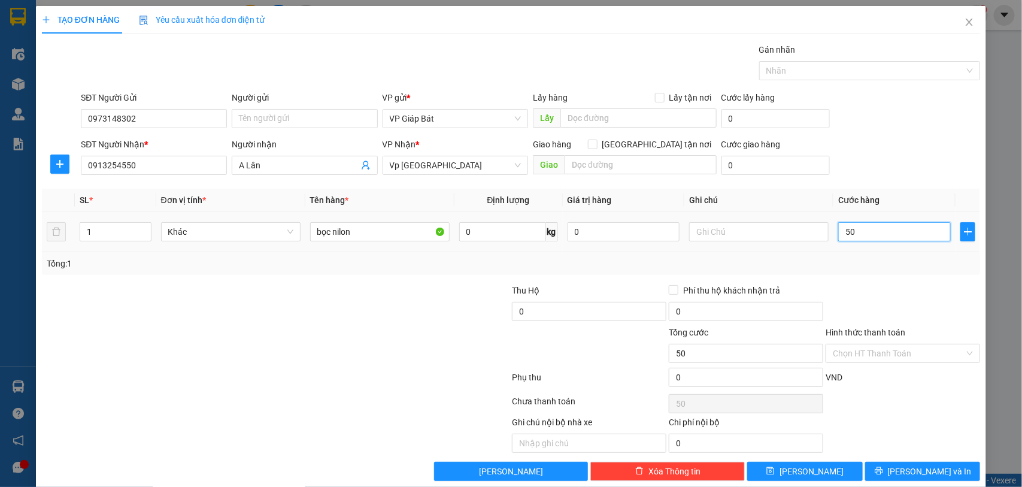
type input "500"
type input "5.000"
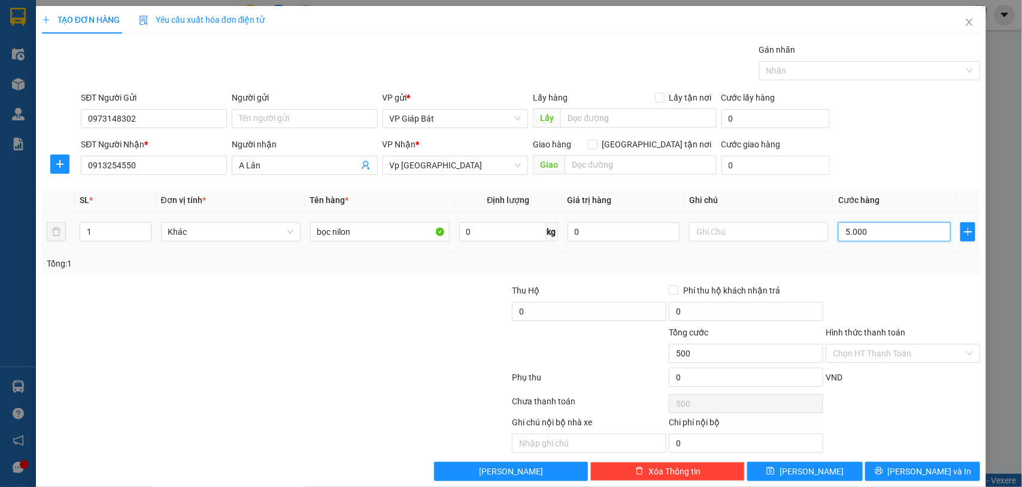
type input "5.000"
type input "50.000"
click at [834, 71] on div at bounding box center [863, 70] width 203 height 14
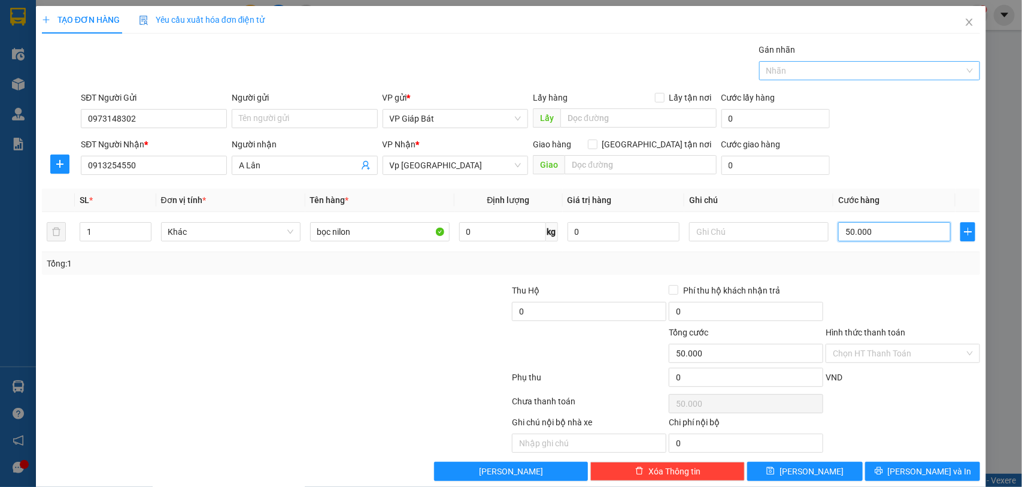
type input "50.000"
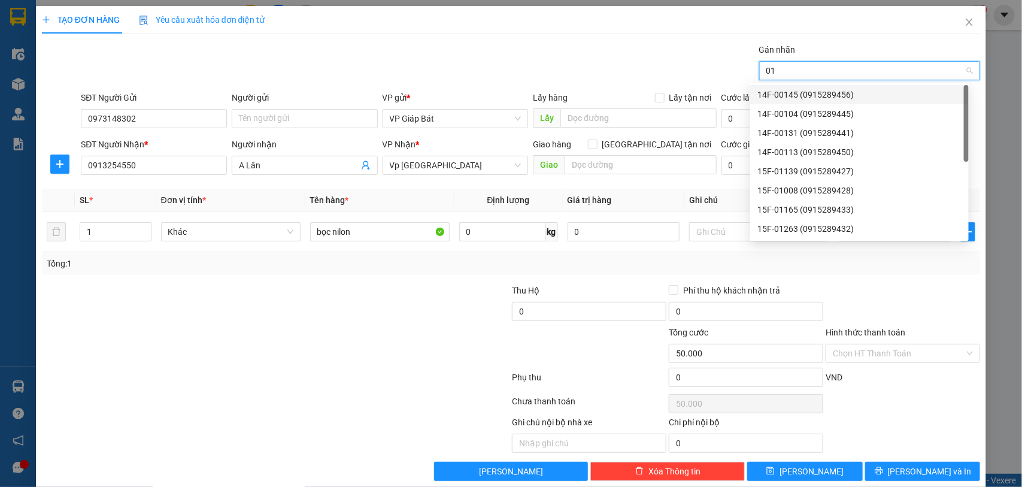
type input "012"
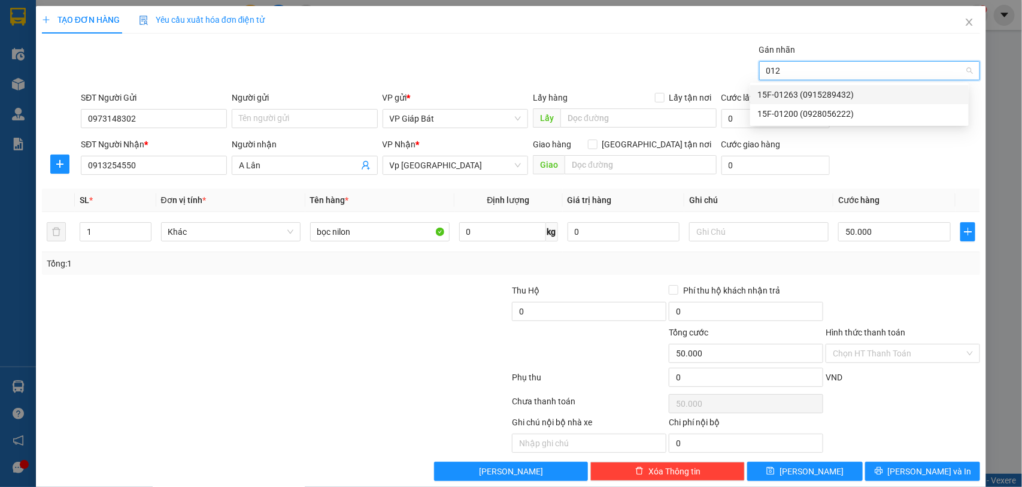
click at [815, 91] on div "15F-01263 (0915289432)" at bounding box center [859, 94] width 204 height 13
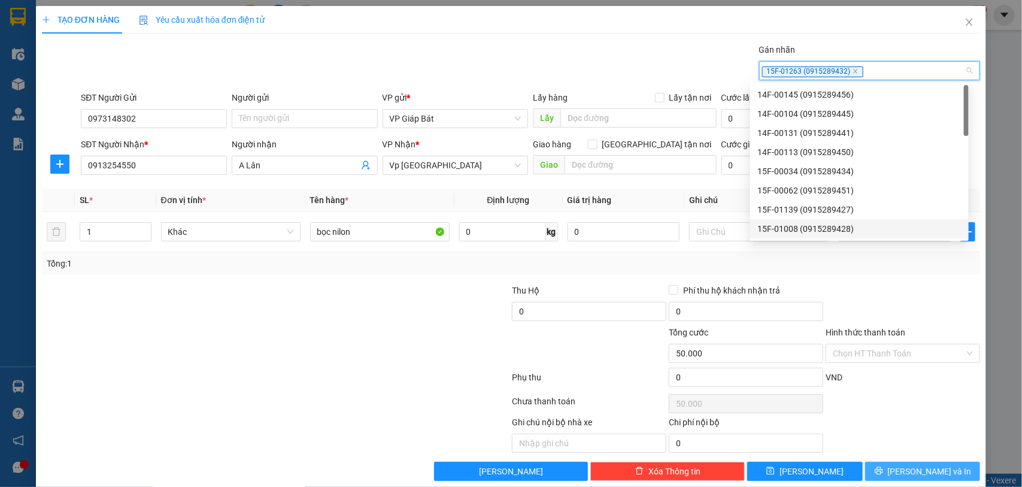
click at [882, 471] on icon "printer" at bounding box center [878, 471] width 8 height 8
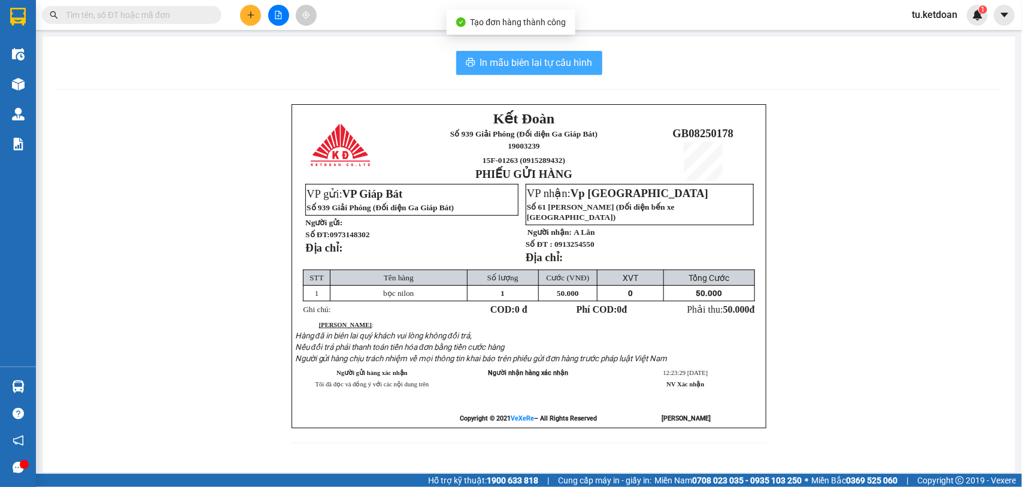
click at [561, 61] on span "In mẫu biên lai tự cấu hình" at bounding box center [536, 62] width 113 height 15
